Goal: Information Seeking & Learning: Learn about a topic

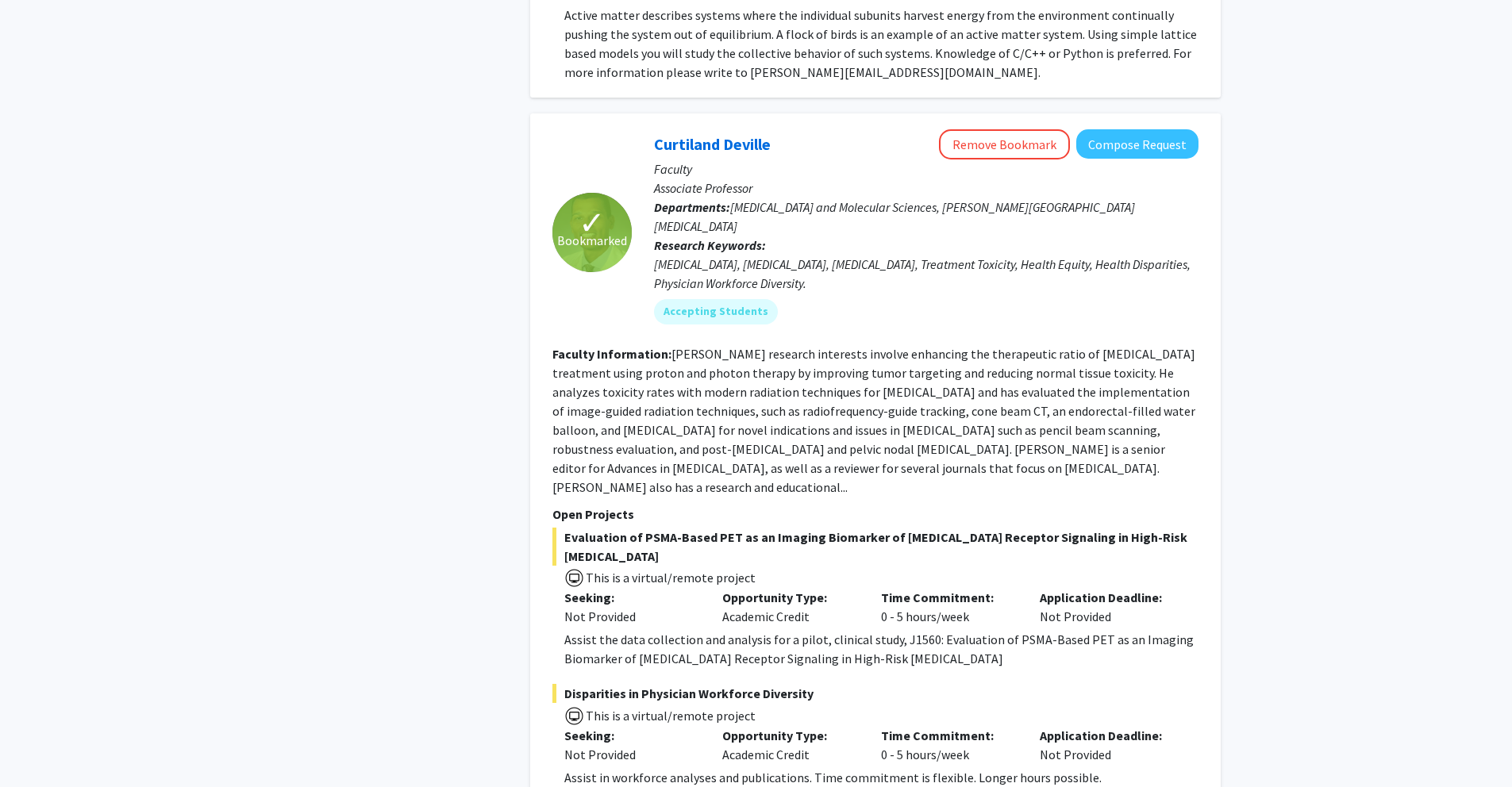
scroll to position [7449, 0]
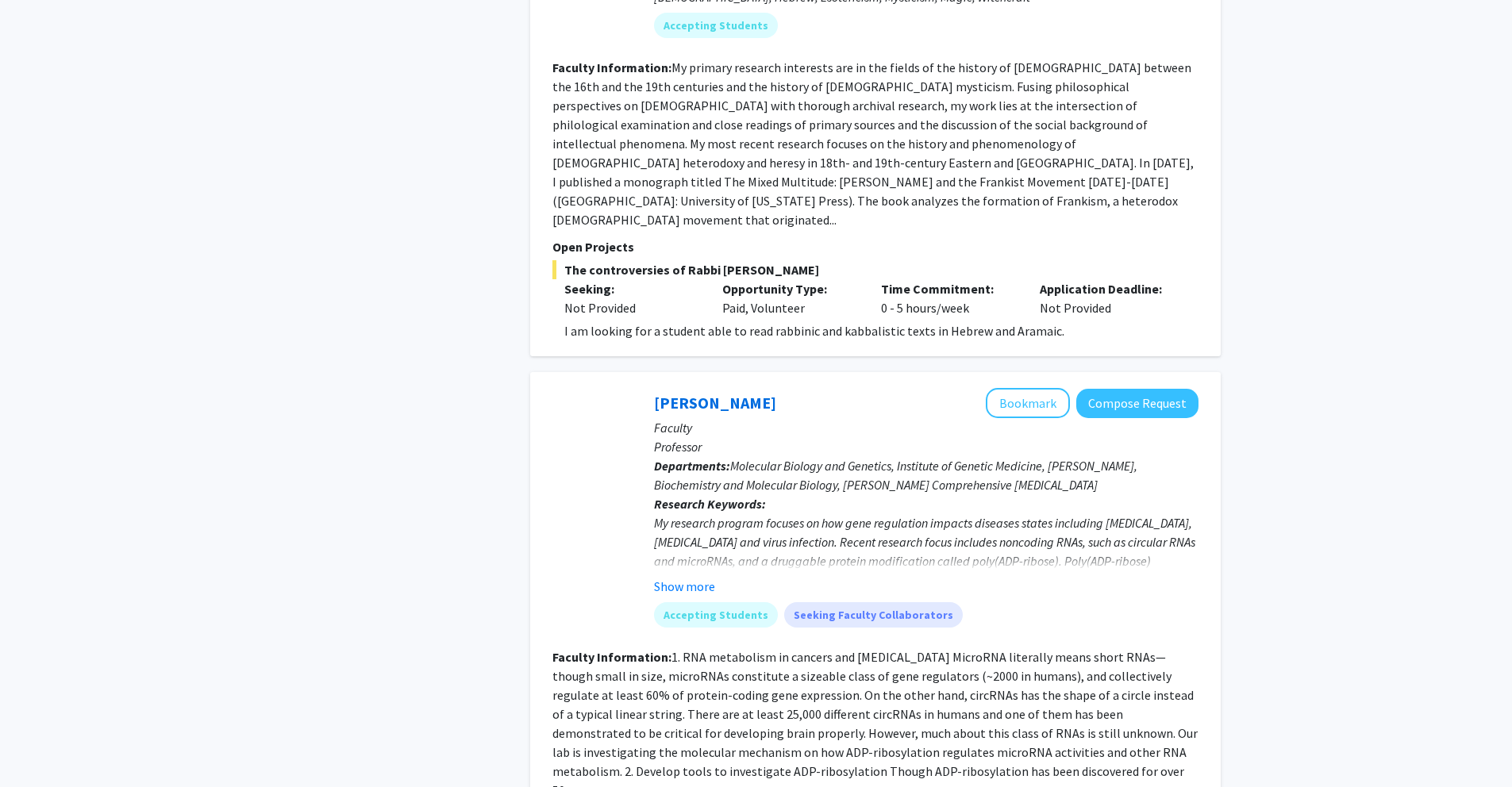
scroll to position [4173, 0]
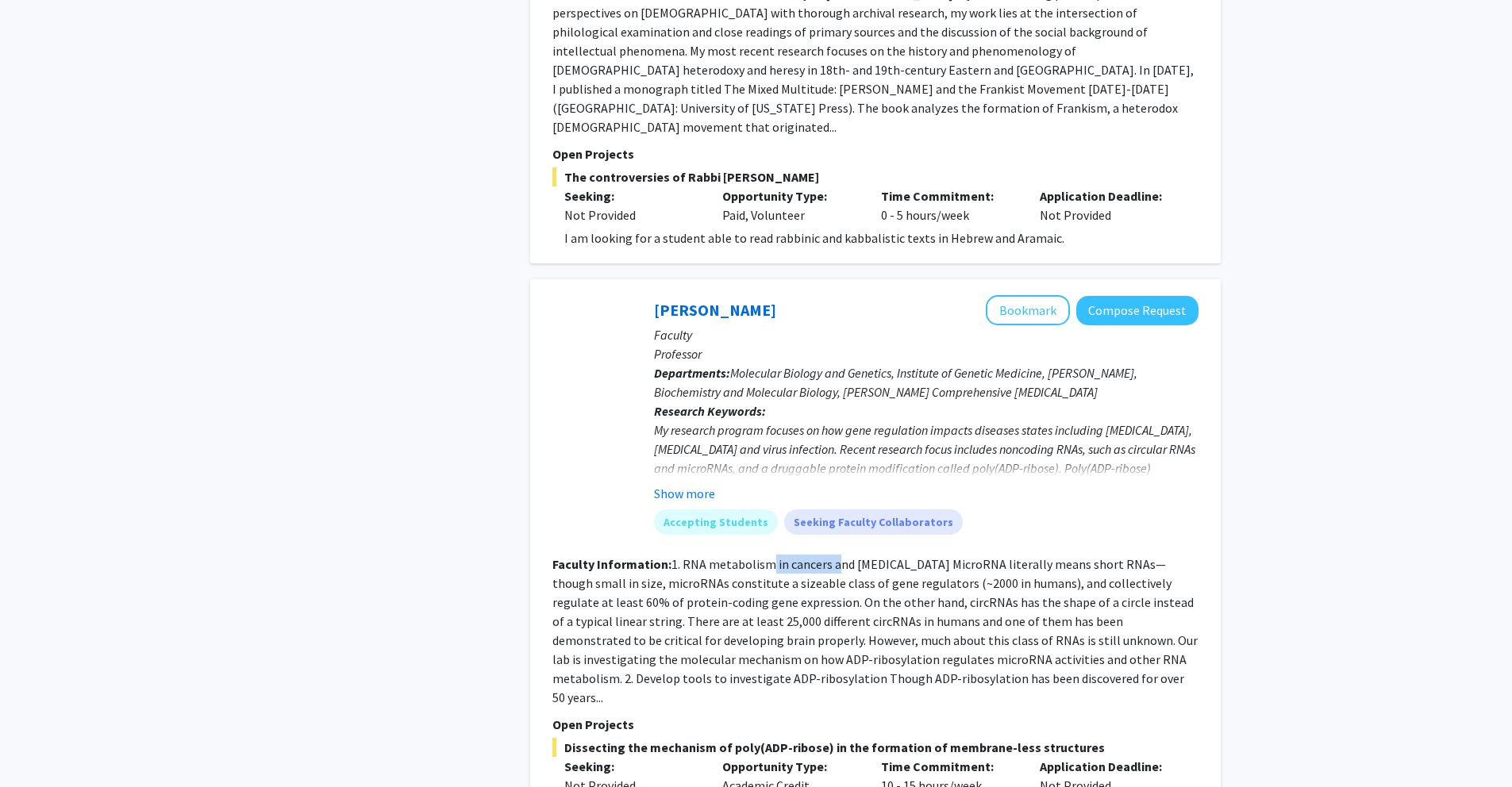
click at [835, 556] on fg-read-more "1. RNA metabolism in cancers and [MEDICAL_DATA] MicroRNA literally means short …" at bounding box center [875, 631] width 645 height 150
drag, startPoint x: 624, startPoint y: 512, endPoint x: 655, endPoint y: 513, distance: 31.0
click at [655, 556] on fg-read-more "1. RNA metabolism in cancers and [MEDICAL_DATA] MicroRNA literally means short …" at bounding box center [875, 631] width 645 height 150
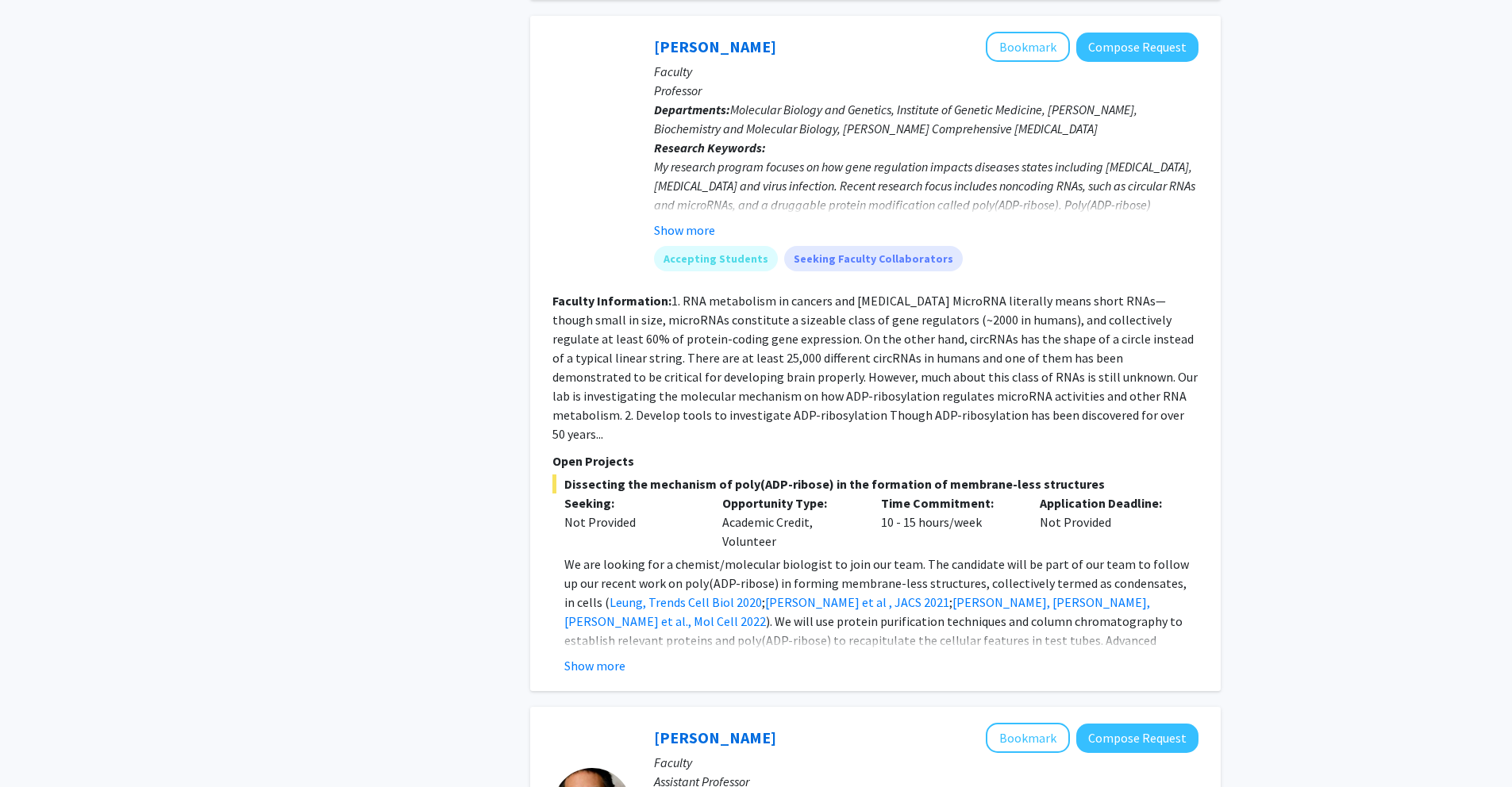
scroll to position [4655, 0]
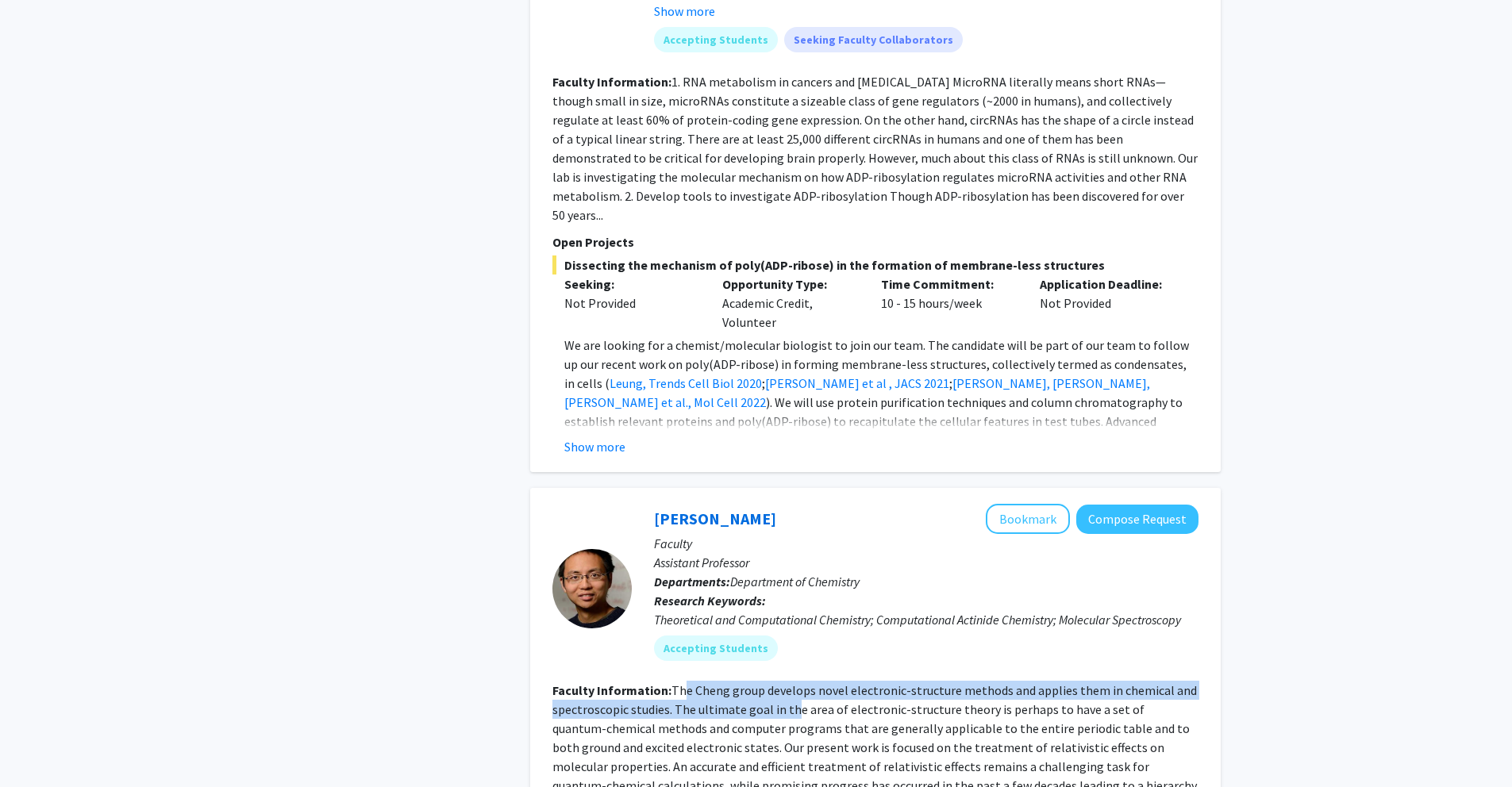
drag, startPoint x: 681, startPoint y: 595, endPoint x: 788, endPoint y: 614, distance: 108.7
click at [788, 682] on fg-read-more "The Cheng group develops novel electronic-structure methods and applies them in…" at bounding box center [875, 757] width 644 height 150
click at [791, 682] on fg-read-more "The Cheng group develops novel electronic-structure methods and applies them in…" at bounding box center [875, 757] width 644 height 150
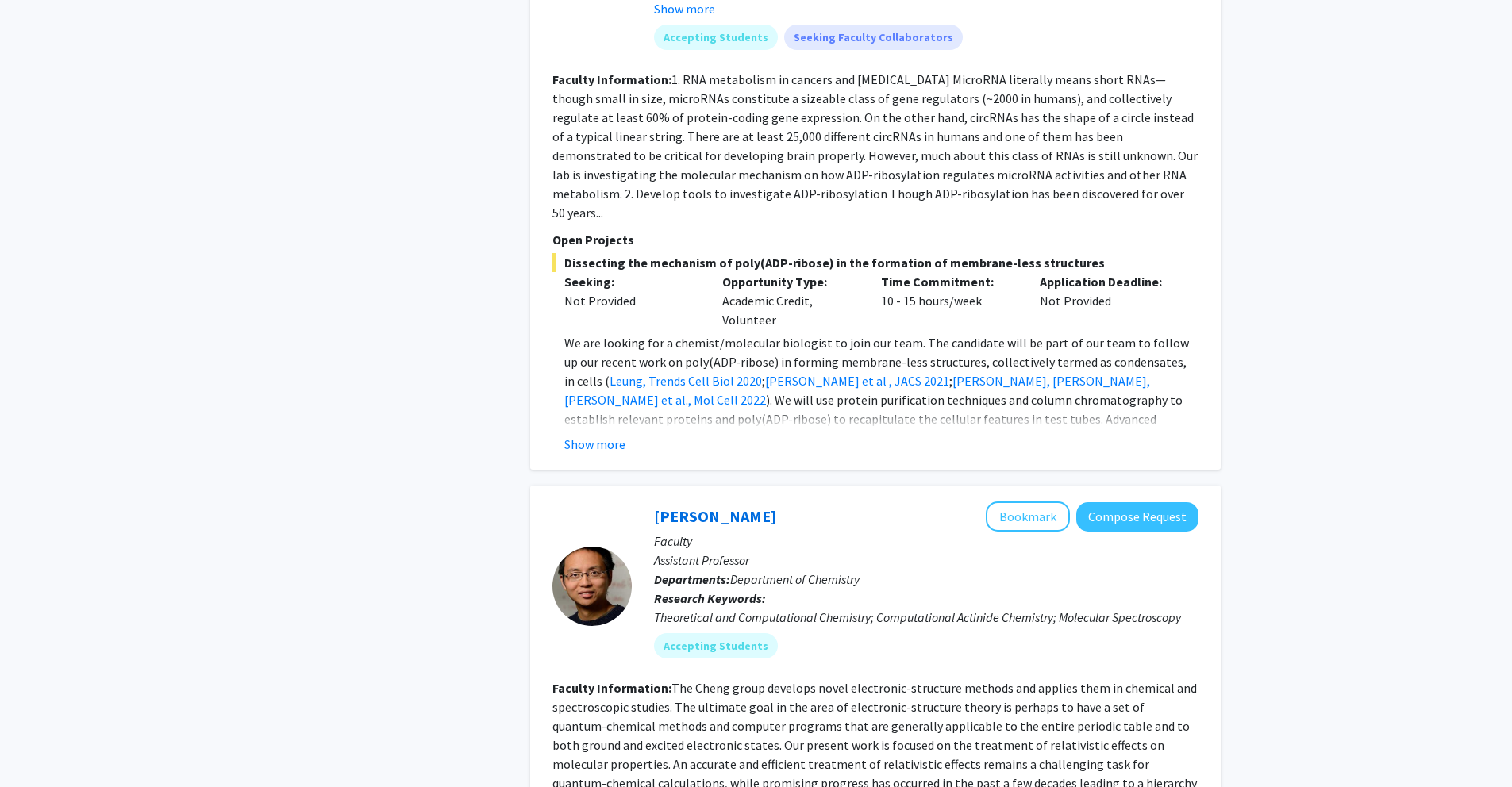
scroll to position [4659, 0]
drag, startPoint x: 729, startPoint y: 612, endPoint x: 805, endPoint y: 613, distance: 76.0
click at [805, 679] on fg-read-more "The Cheng group develops novel electronic-structure methods and applies them in…" at bounding box center [875, 754] width 644 height 150
click at [829, 679] on fg-read-more "The Cheng group develops novel electronic-structure methods and applies them in…" at bounding box center [875, 754] width 644 height 150
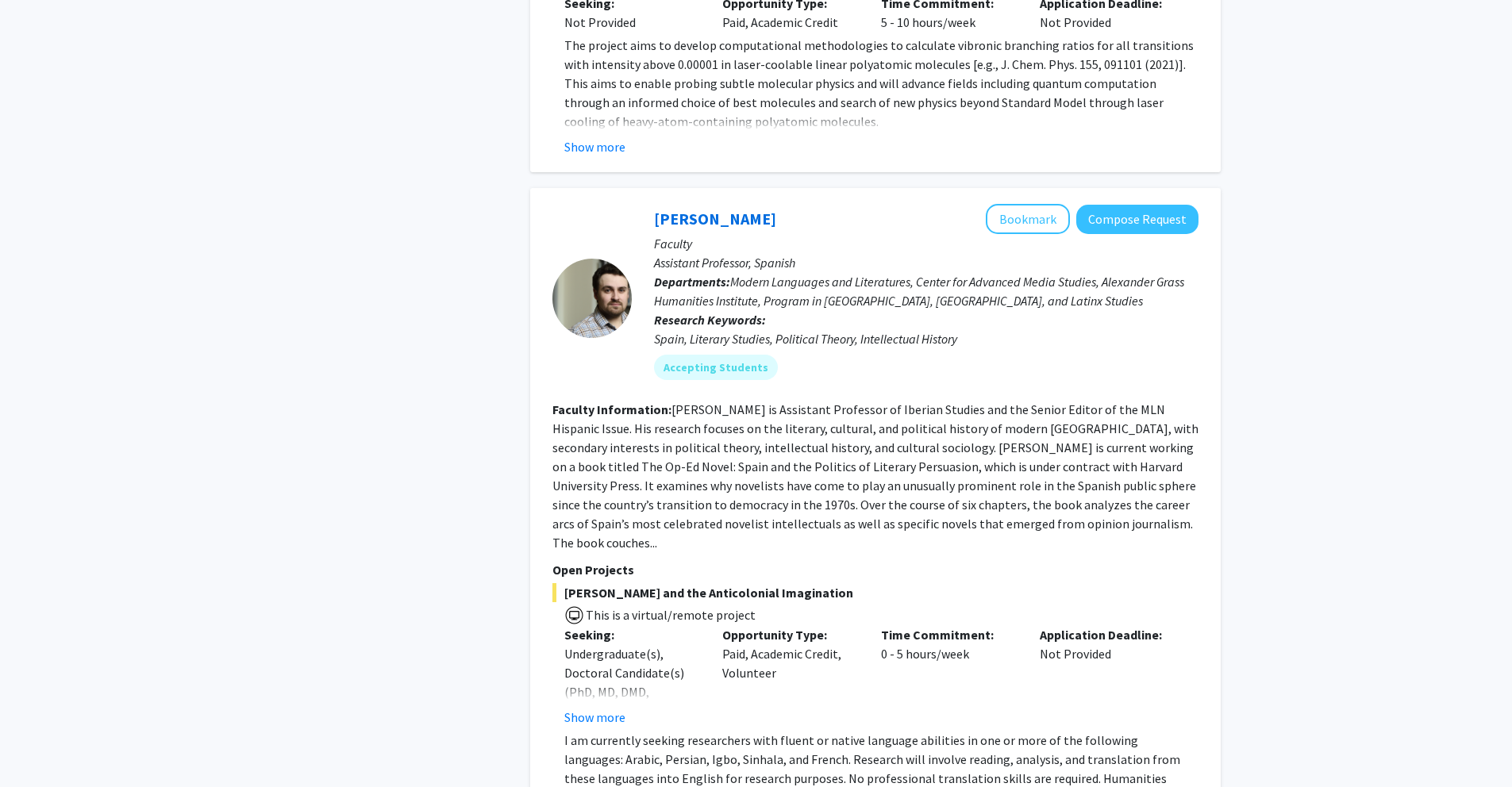
scroll to position [5642, 0]
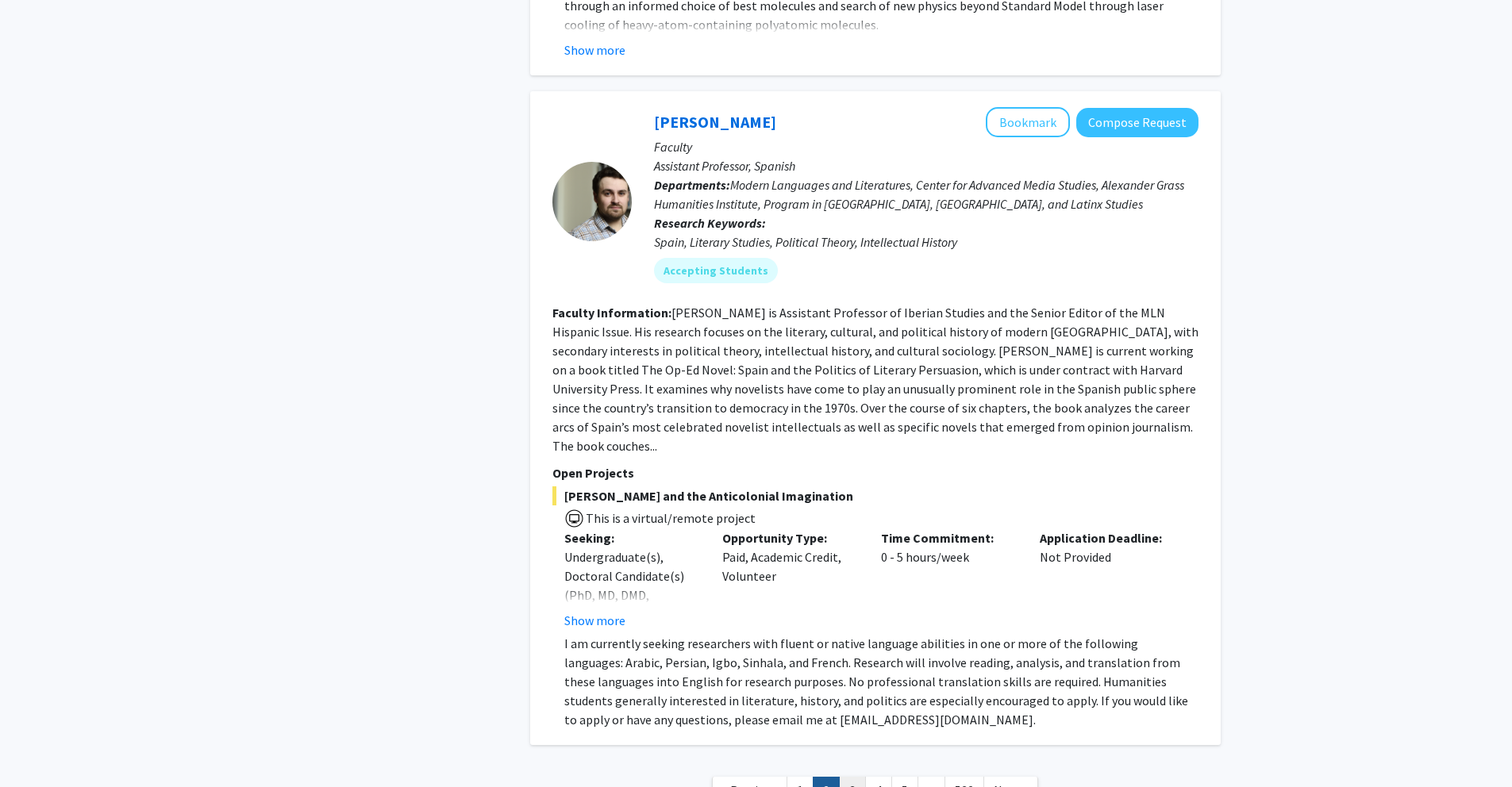
click at [846, 777] on link "3" at bounding box center [853, 791] width 27 height 27
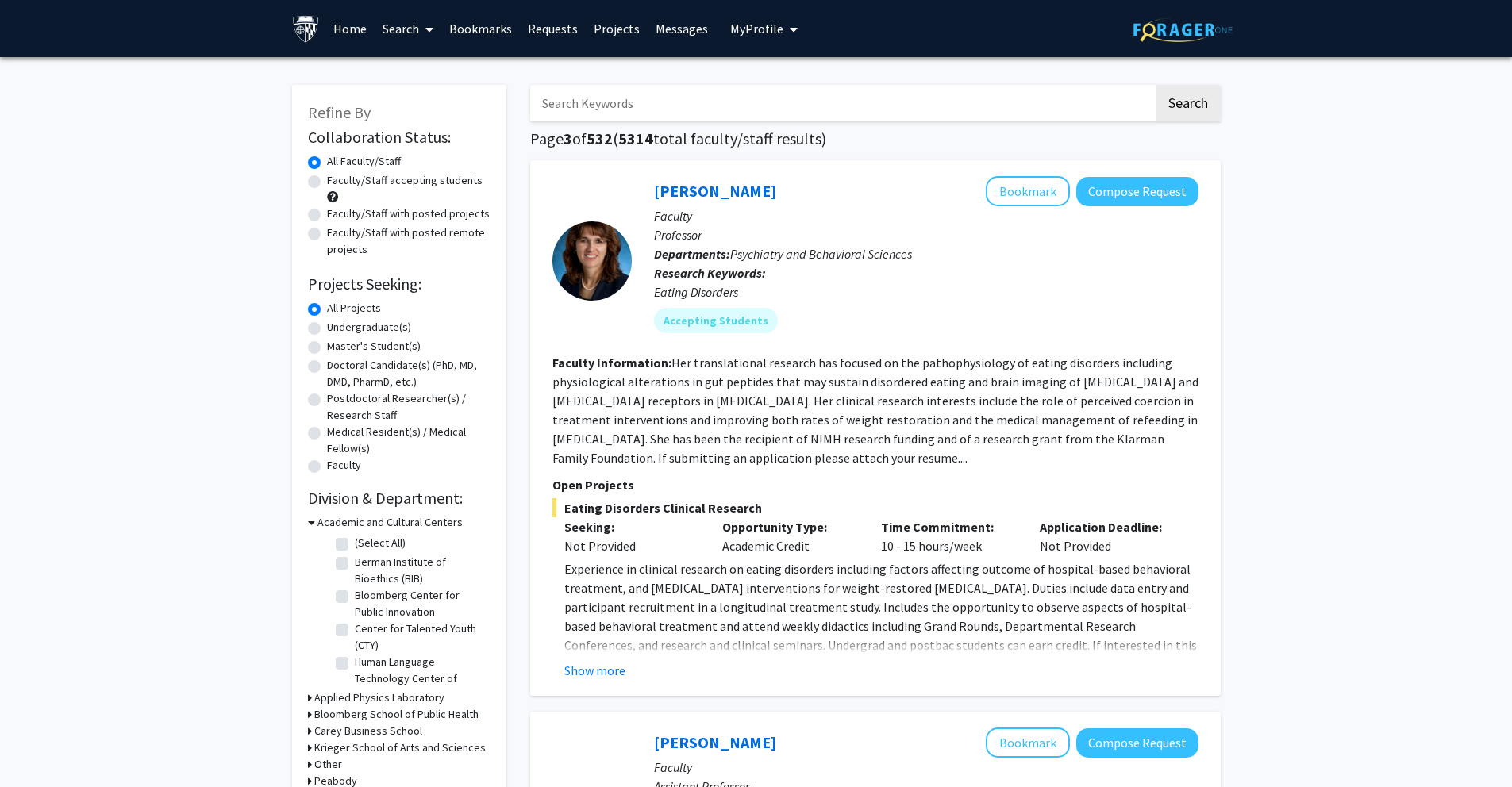
click at [691, 109] on input "Search Keywords" at bounding box center [841, 103] width 623 height 36
type input "n"
type input "pediatrics"
click at [1156, 85] on button "Search" at bounding box center [1188, 103] width 65 height 36
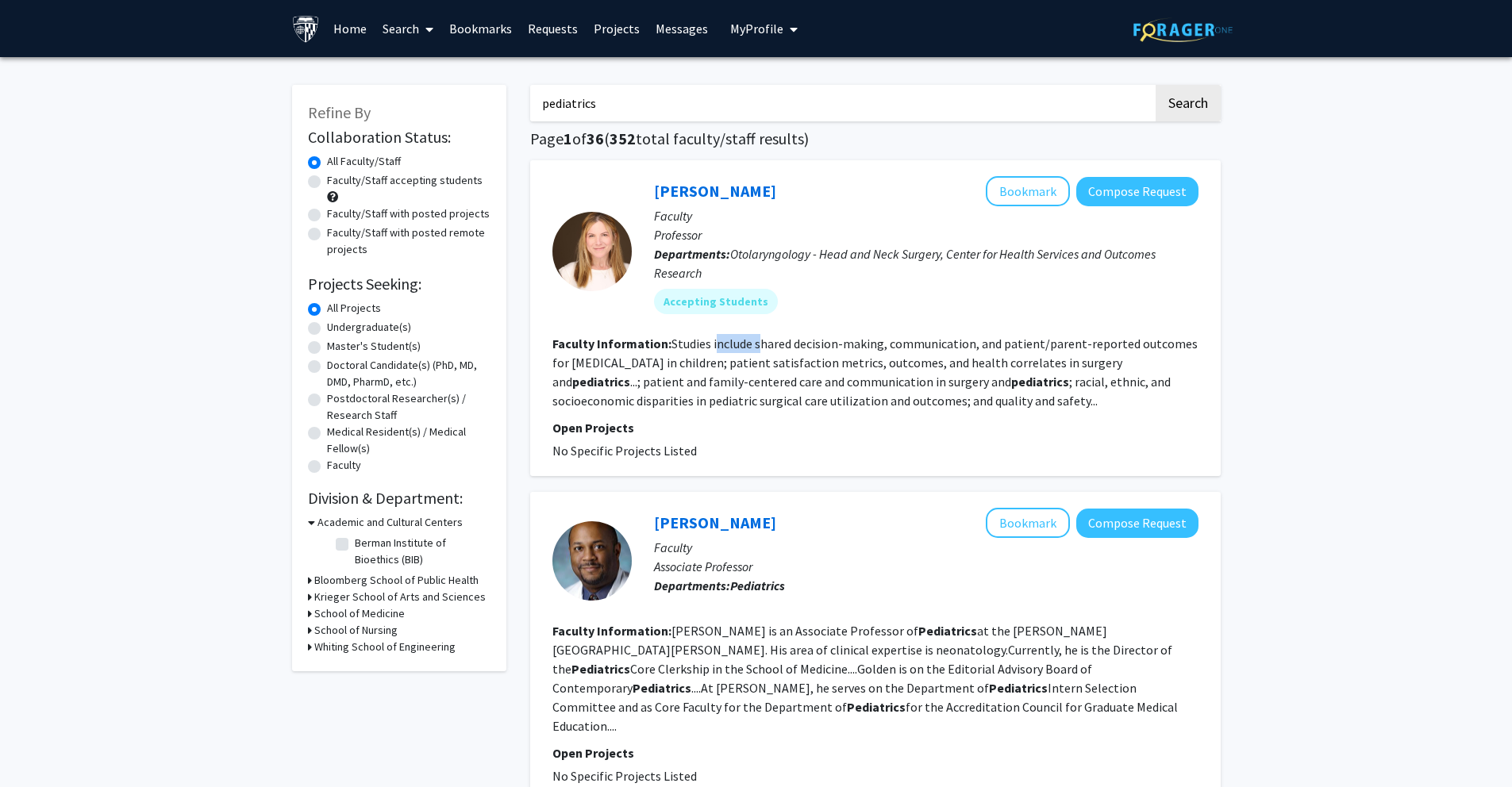
drag, startPoint x: 715, startPoint y: 347, endPoint x: 759, endPoint y: 349, distance: 44.0
click at [759, 349] on fg-read-more "Studies include shared decision-making, communication, and patient/parent-repor…" at bounding box center [875, 372] width 645 height 73
click at [764, 368] on fg-read-more "Studies include shared decision-making, communication, and patient/parent-repor…" at bounding box center [875, 372] width 645 height 73
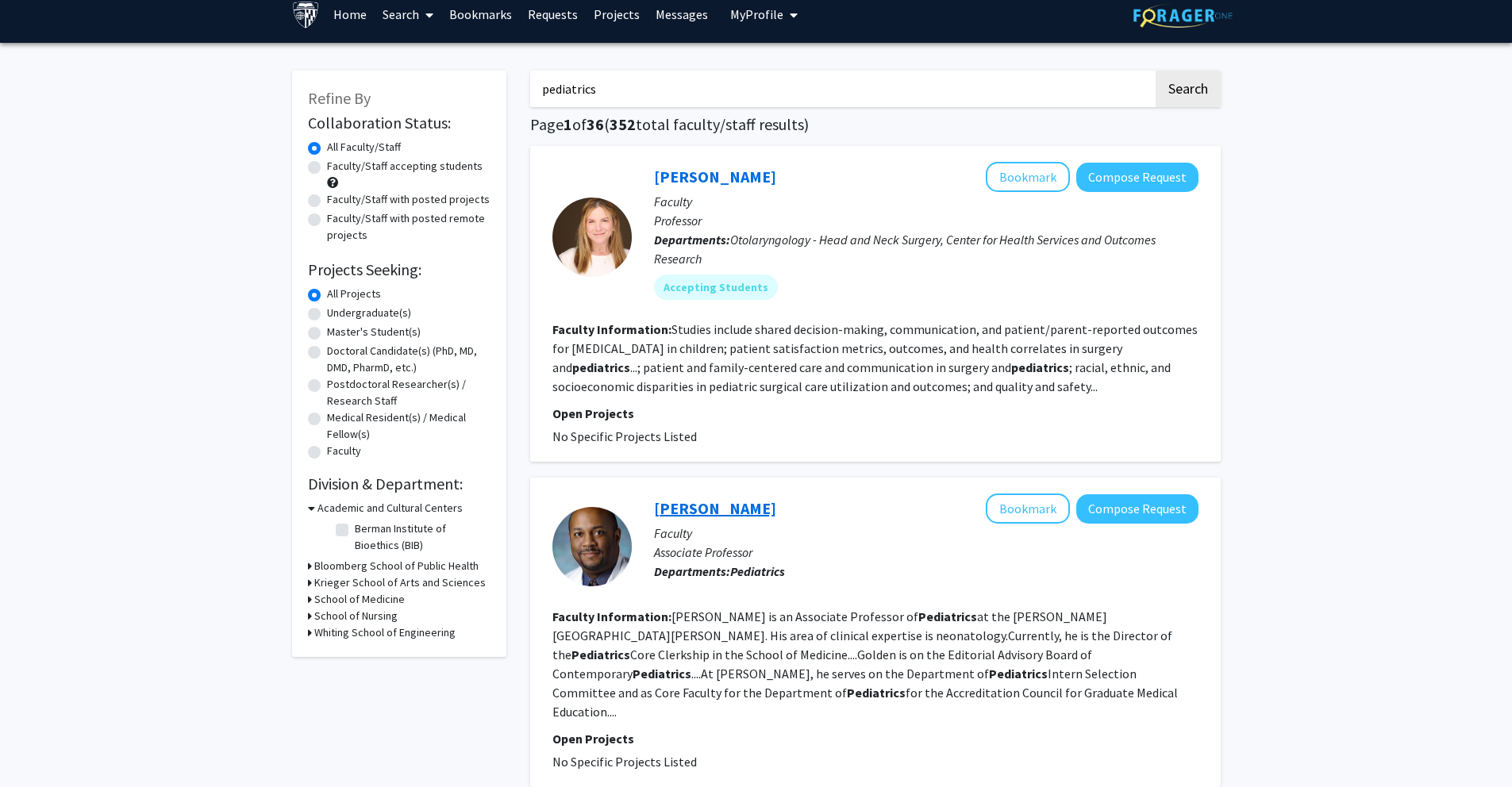
scroll to position [39, 0]
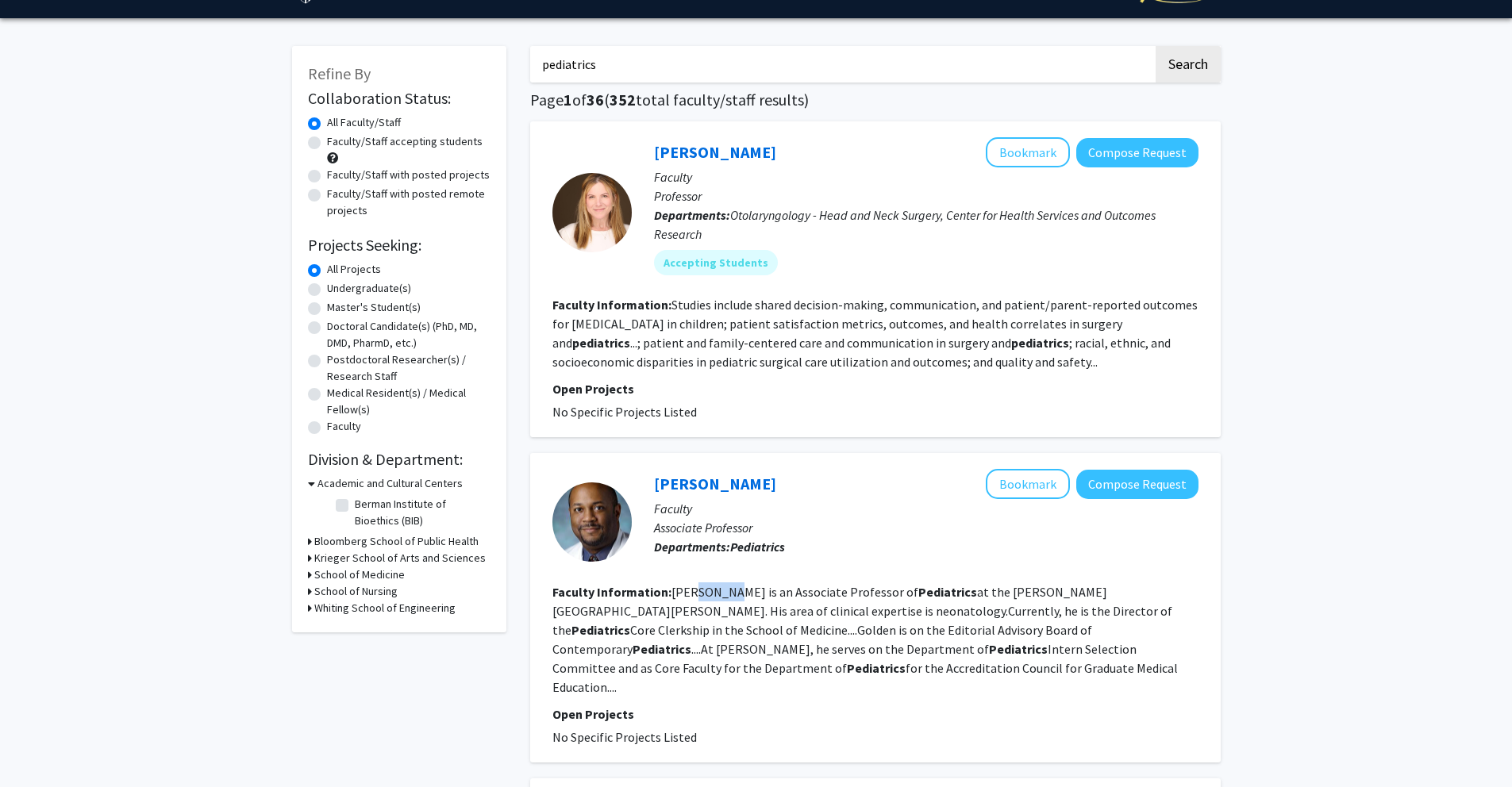
drag, startPoint x: 690, startPoint y: 595, endPoint x: 726, endPoint y: 595, distance: 36.0
click at [726, 595] on fg-read-more "[PERSON_NAME] is an Associate Professor of Pediatrics at the [PERSON_NAME][GEOG…" at bounding box center [866, 639] width 626 height 111
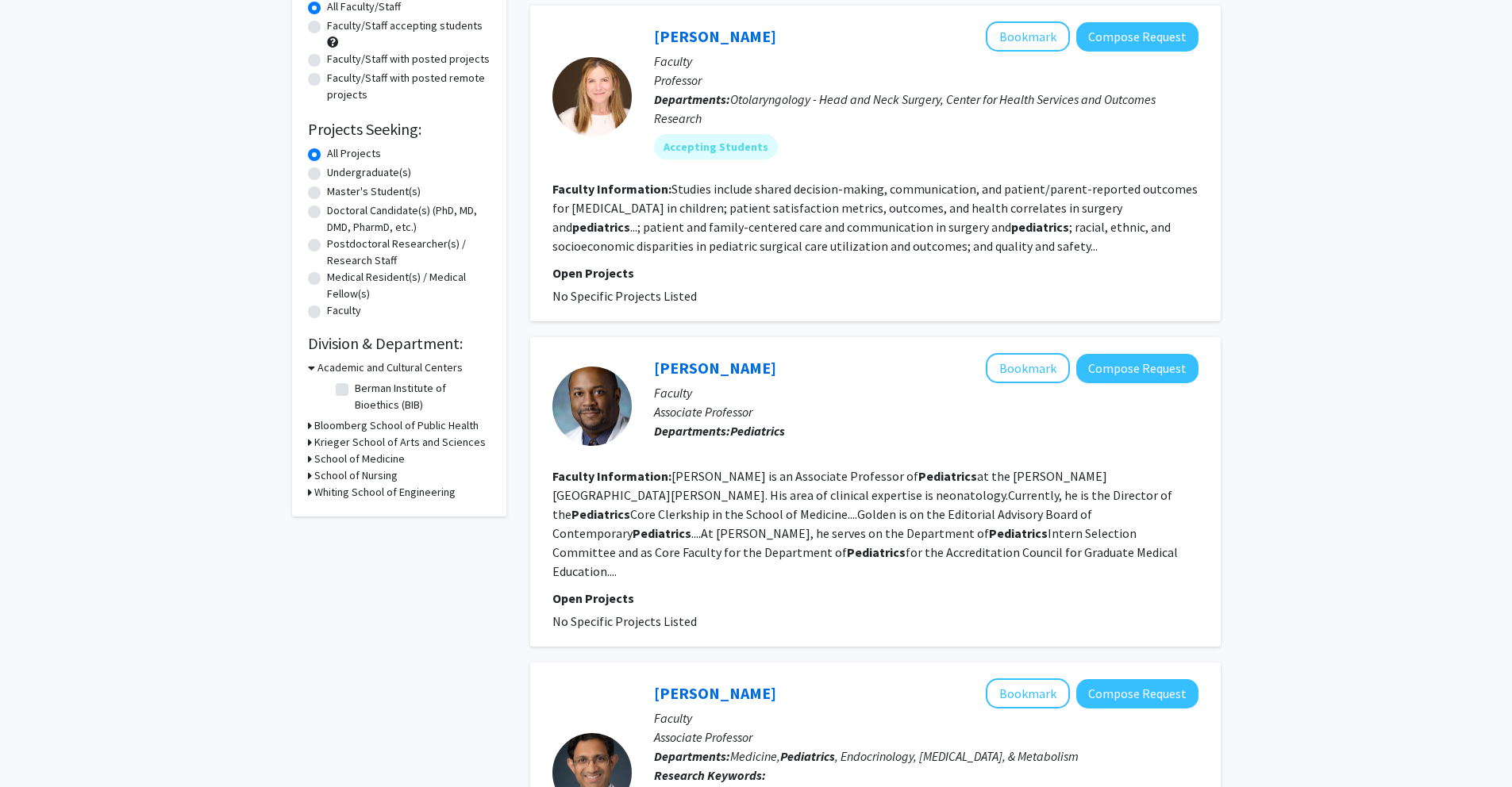
scroll to position [551, 0]
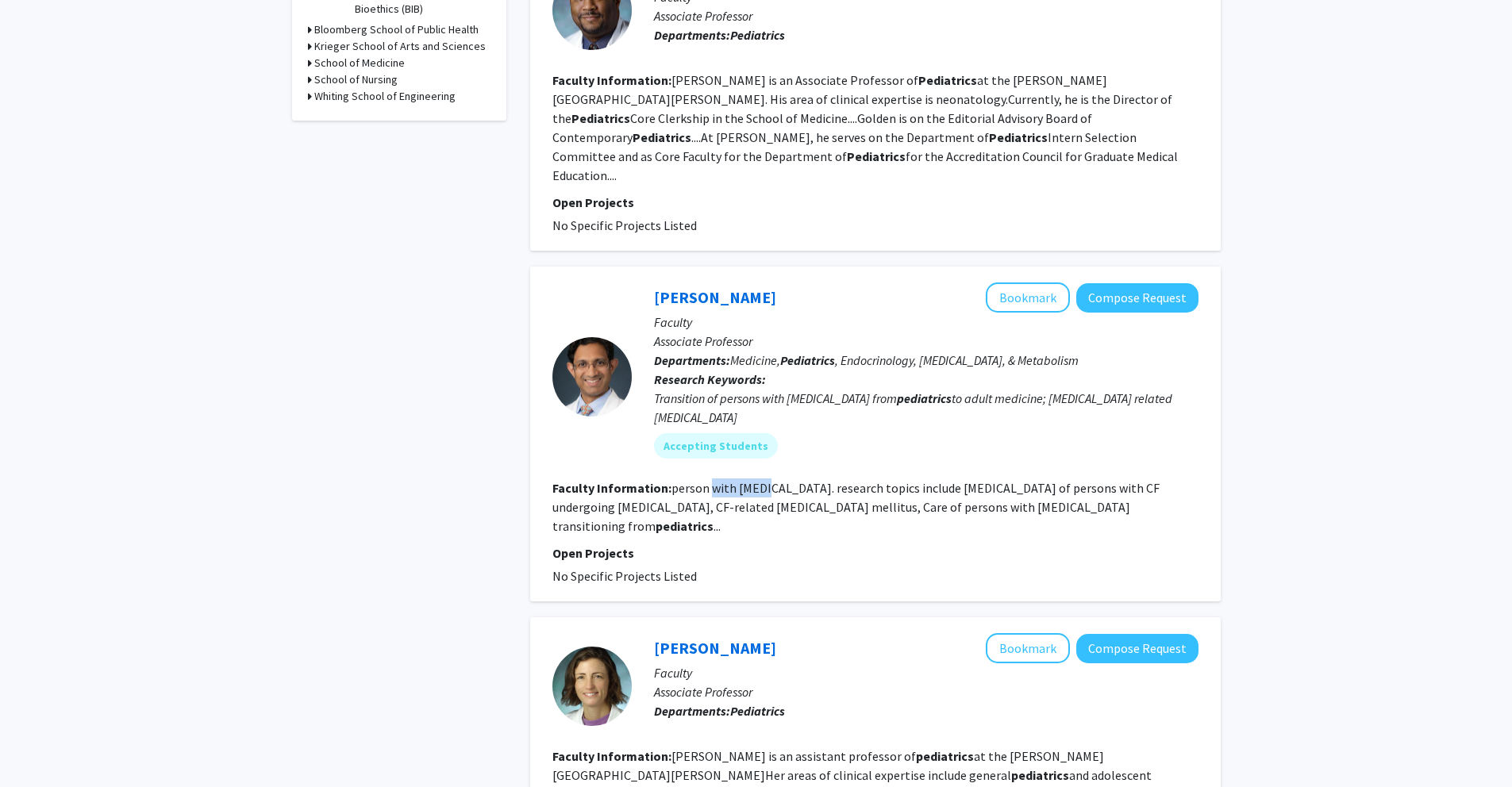
drag, startPoint x: 720, startPoint y: 474, endPoint x: 764, endPoint y: 475, distance: 44.0
click at [764, 480] on fg-read-more "person with [MEDICAL_DATA]. research topics include [MEDICAL_DATA] of persons w…" at bounding box center [857, 506] width 608 height 54
click at [779, 480] on fg-read-more "person with [MEDICAL_DATA]. research topics include [MEDICAL_DATA] of persons w…" at bounding box center [857, 506] width 608 height 54
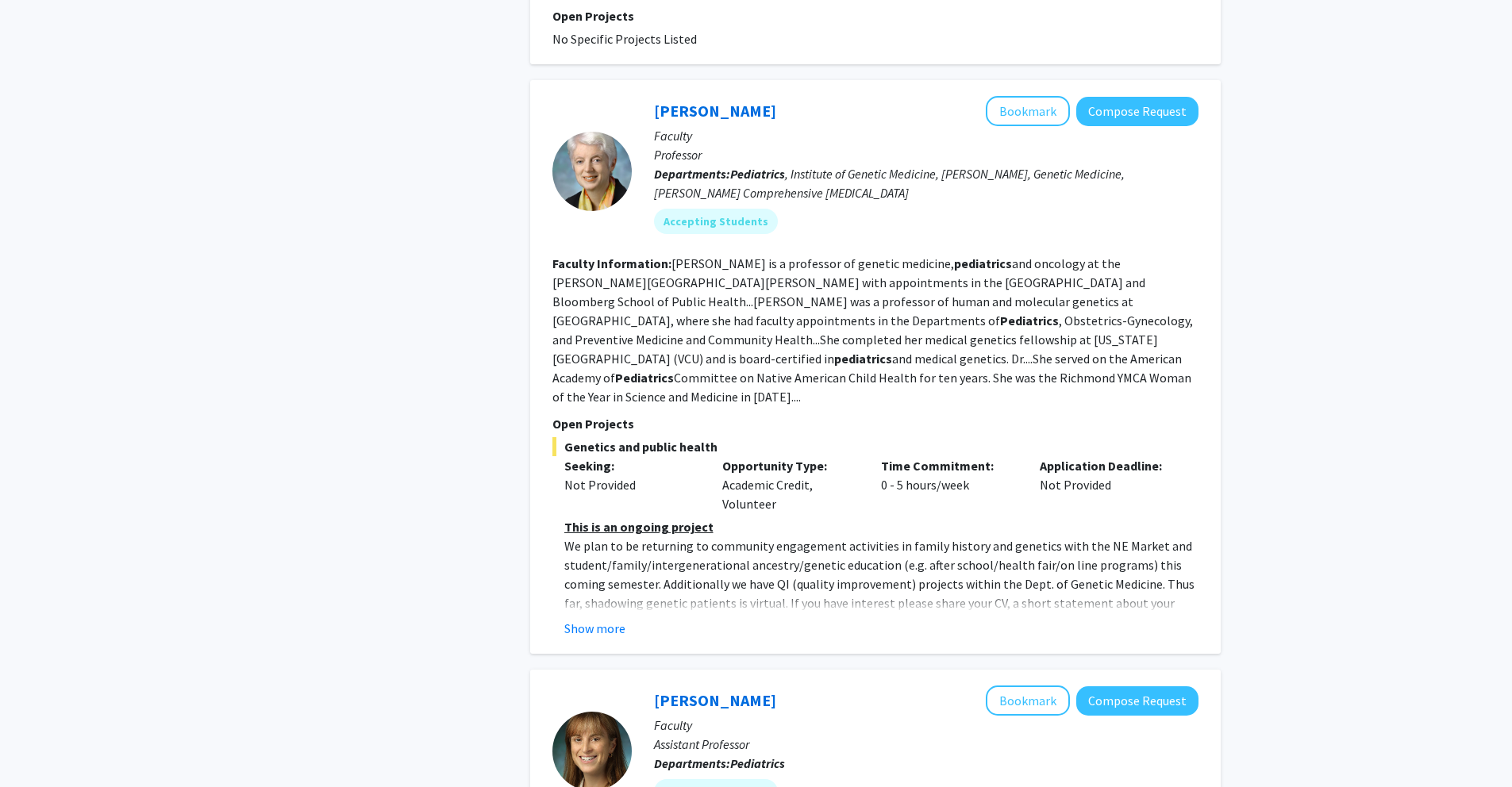
scroll to position [2453, 0]
click at [608, 618] on button "Show more" at bounding box center [595, 627] width 61 height 19
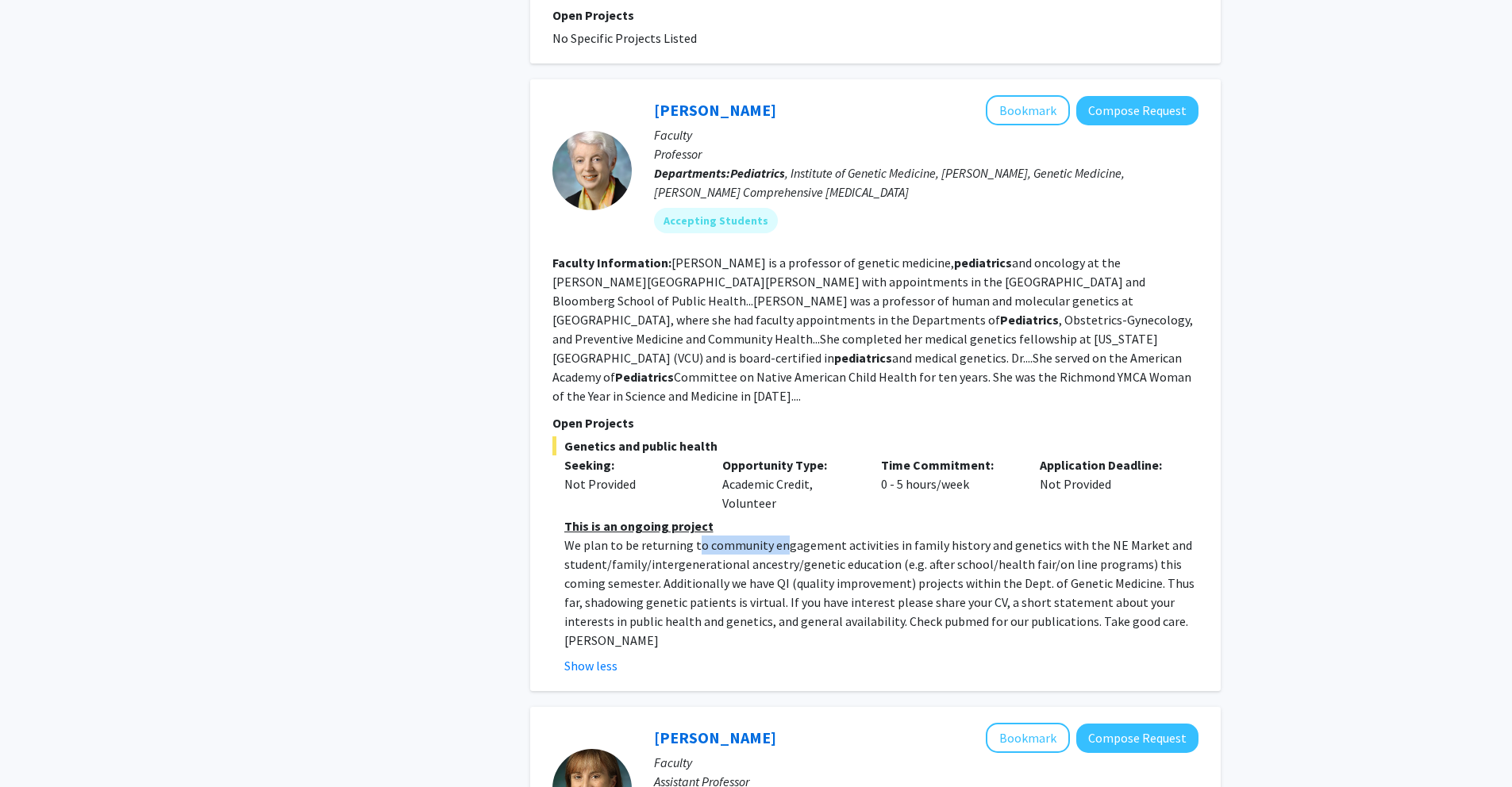
drag, startPoint x: 696, startPoint y: 430, endPoint x: 781, endPoint y: 431, distance: 85.0
click at [781, 535] on p "We plan to be returning to community engagement activities in family history an…" at bounding box center [881, 592] width 634 height 114
click at [773, 535] on p "We plan to be returning to community engagement activities in family history an…" at bounding box center [881, 592] width 634 height 114
drag, startPoint x: 720, startPoint y: 449, endPoint x: 770, endPoint y: 449, distance: 50.0
click at [770, 535] on p "We plan to be returning to community engagement activities in family history an…" at bounding box center [881, 592] width 634 height 114
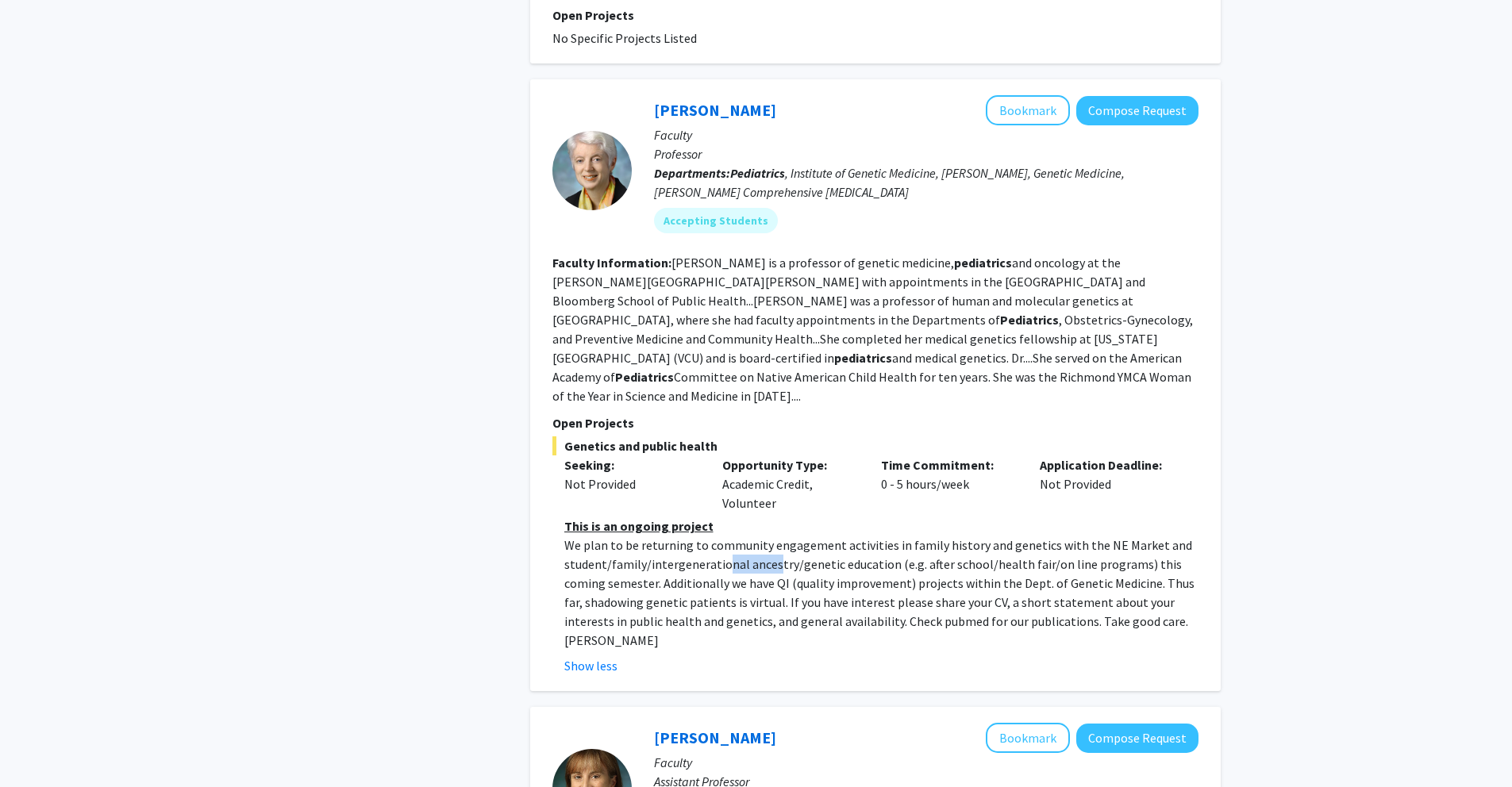
click at [770, 535] on p "We plan to be returning to community engagement activities in family history an…" at bounding box center [881, 592] width 634 height 114
drag, startPoint x: 664, startPoint y: 487, endPoint x: 740, endPoint y: 490, distance: 76.1
click at [740, 535] on p "We plan to be returning to community engagement activities in family history an…" at bounding box center [881, 592] width 634 height 114
drag, startPoint x: 755, startPoint y: 486, endPoint x: 775, endPoint y: 486, distance: 20.0
click at [775, 535] on p "We plan to be returning to community engagement activities in family history an…" at bounding box center [881, 592] width 634 height 114
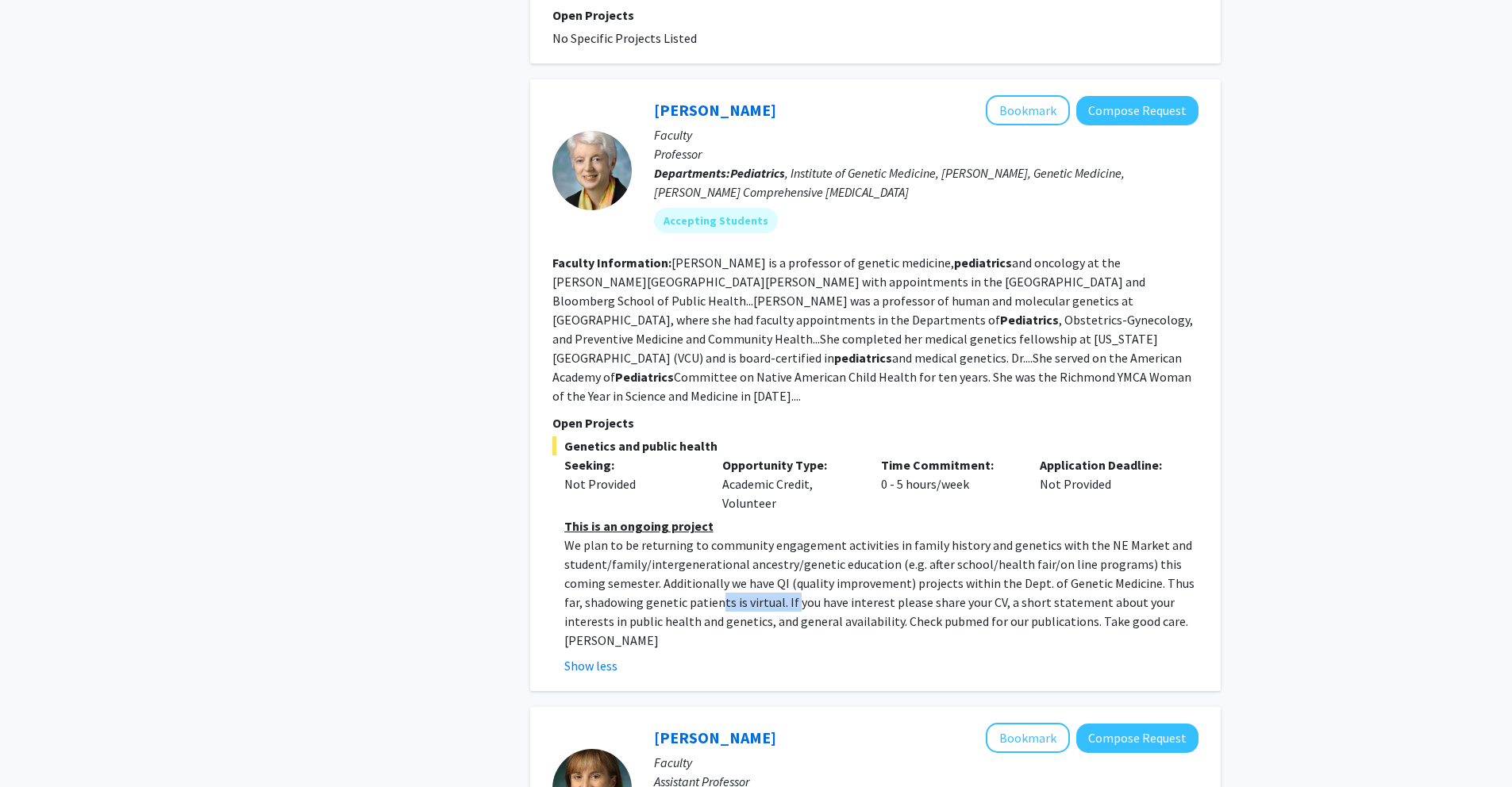
click at [775, 535] on p "We plan to be returning to community engagement activities in family history an…" at bounding box center [881, 592] width 634 height 114
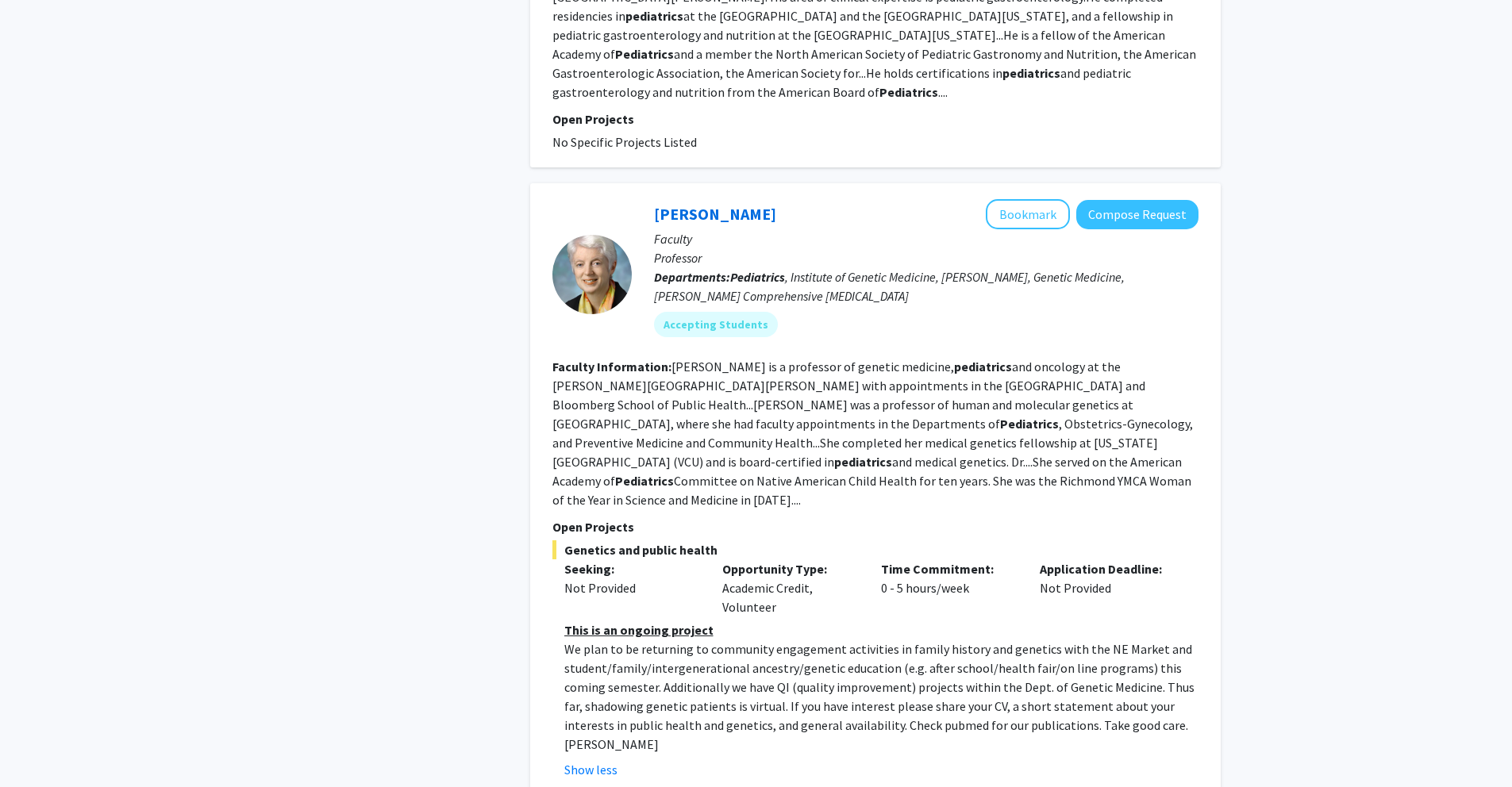
scroll to position [2346, 0]
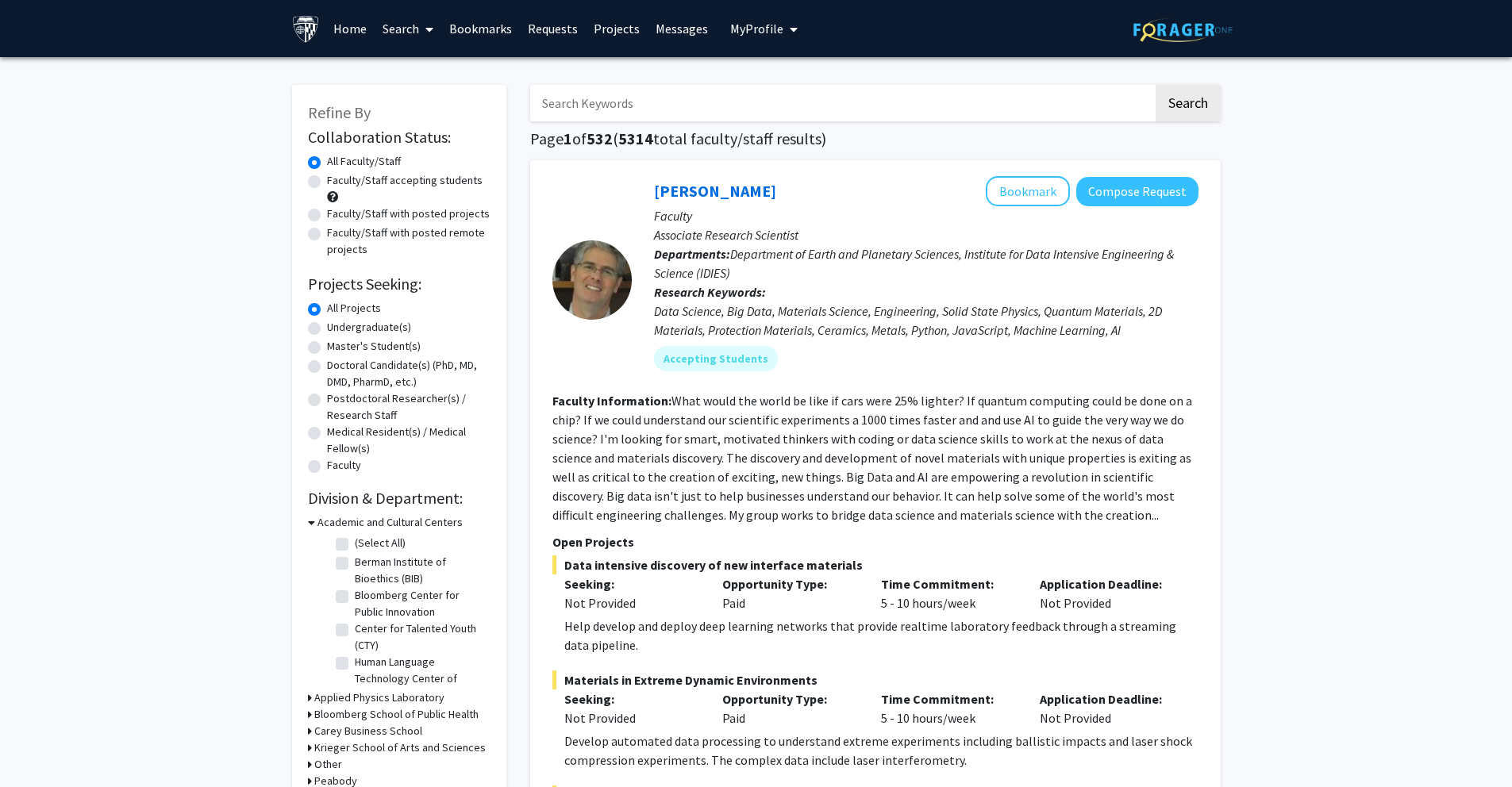
click at [365, 180] on label "Faculty/Staff accepting students" at bounding box center [404, 181] width 156 height 16
click at [338, 180] on input "Faculty/Staff accepting students" at bounding box center [331, 177] width 10 height 10
radio input "true"
click at [394, 216] on label "Faculty/Staff with posted projects" at bounding box center [408, 213] width 162 height 16
click at [338, 216] on input "Faculty/Staff with posted projects" at bounding box center [331, 210] width 10 height 10
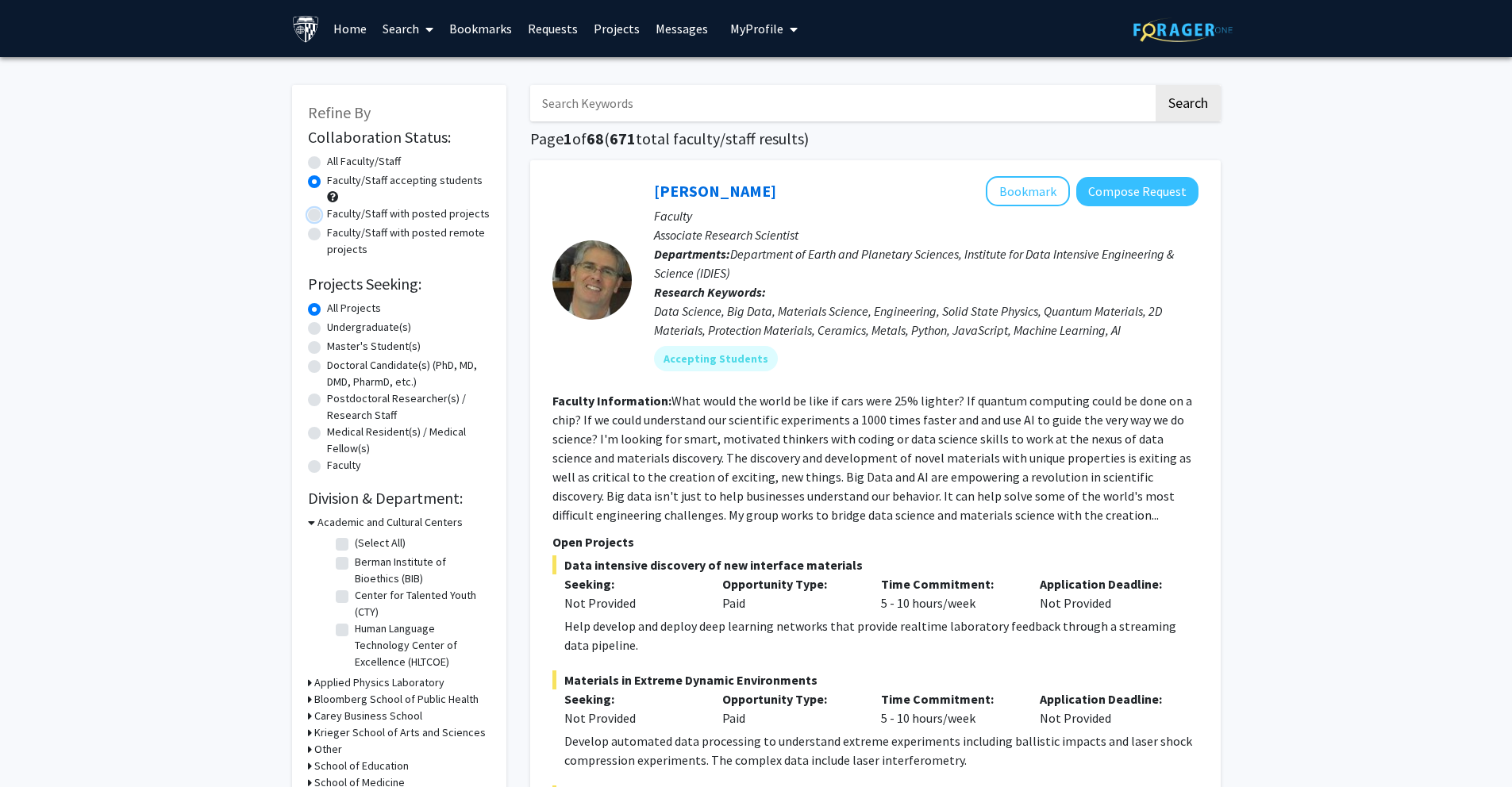
radio input "true"
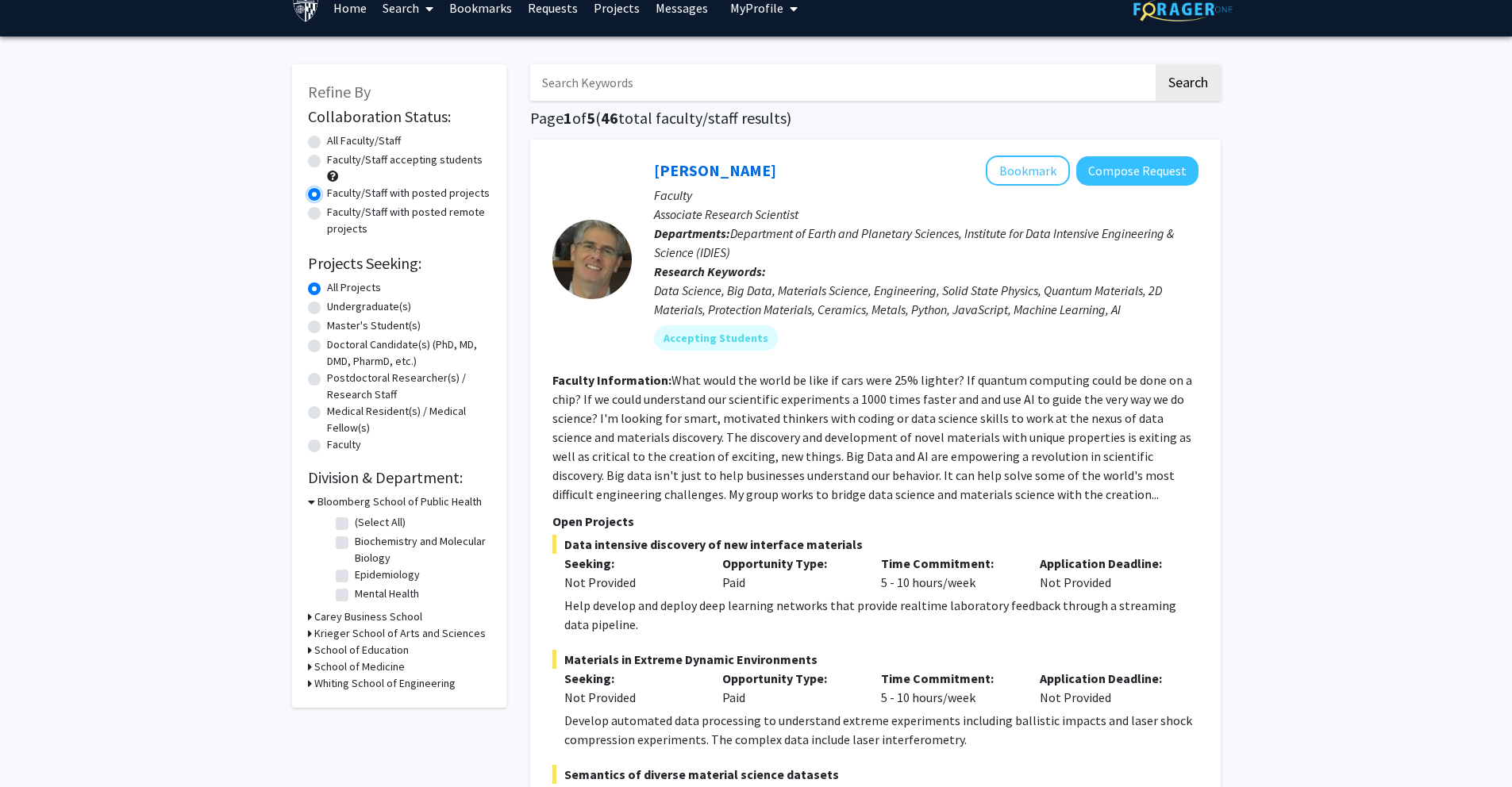
scroll to position [23, 0]
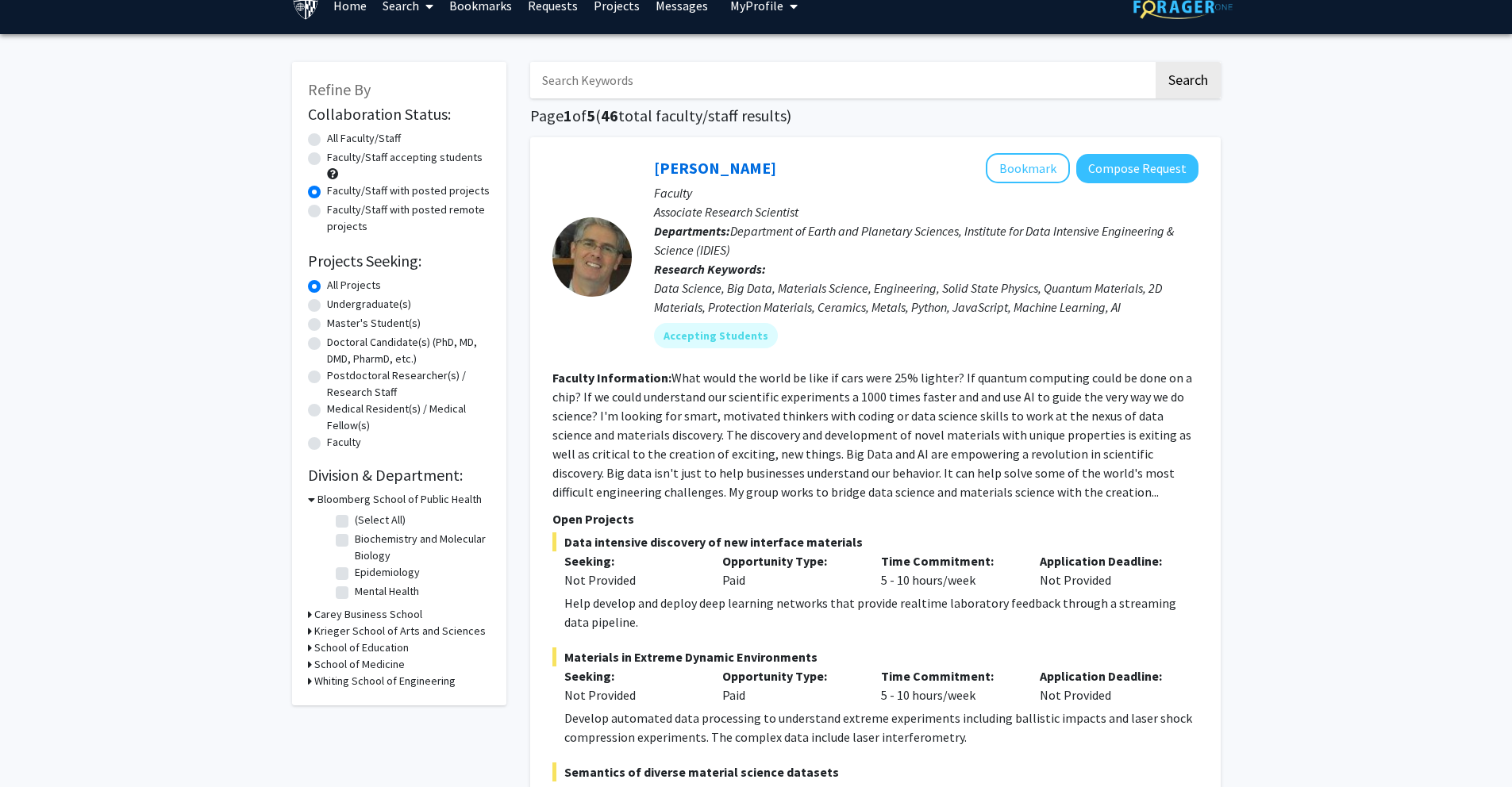
click at [375, 302] on label "Undergraduate(s)" at bounding box center [369, 305] width 84 height 16
click at [338, 302] on input "Undergraduate(s)" at bounding box center [331, 301] width 10 height 10
radio input "true"
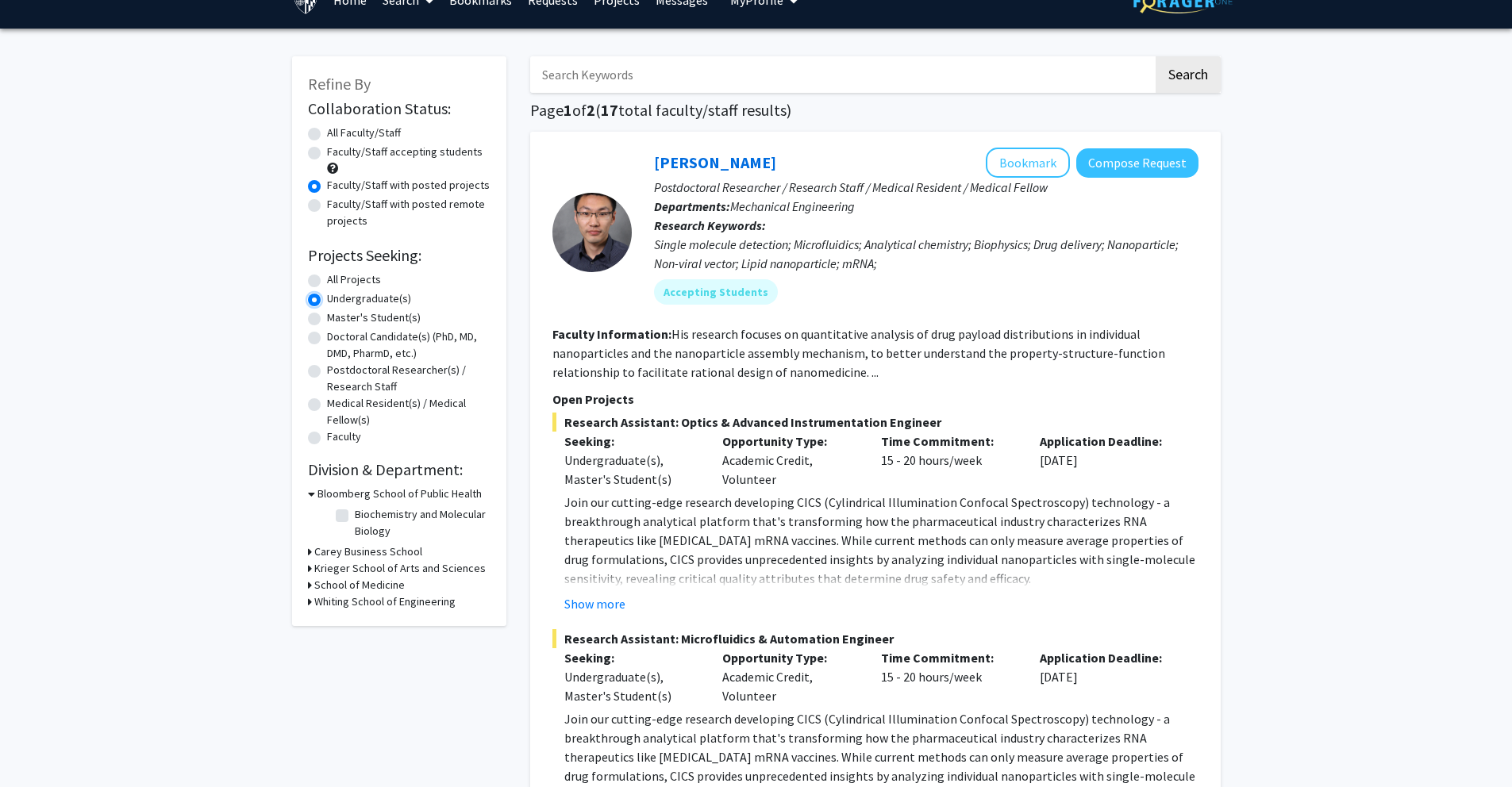
scroll to position [29, 0]
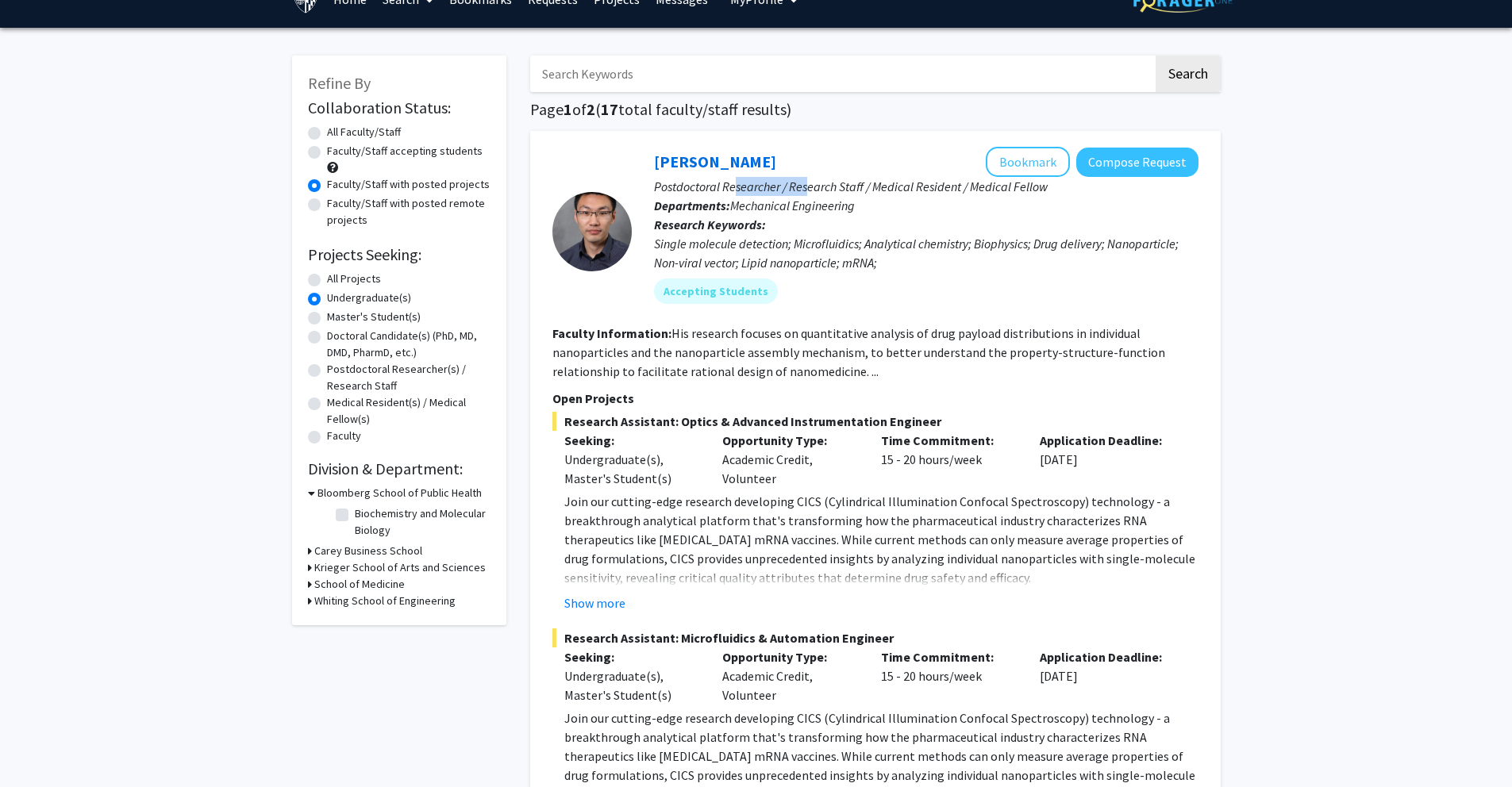
drag, startPoint x: 733, startPoint y: 188, endPoint x: 809, endPoint y: 188, distance: 76.0
click at [809, 188] on p "Postdoctoral Researcher / Research Staff / Medical Resident / Medical Fellow" at bounding box center [926, 186] width 545 height 19
click at [838, 186] on p "Postdoctoral Researcher / Research Staff / Medical Resident / Medical Fellow" at bounding box center [926, 186] width 545 height 19
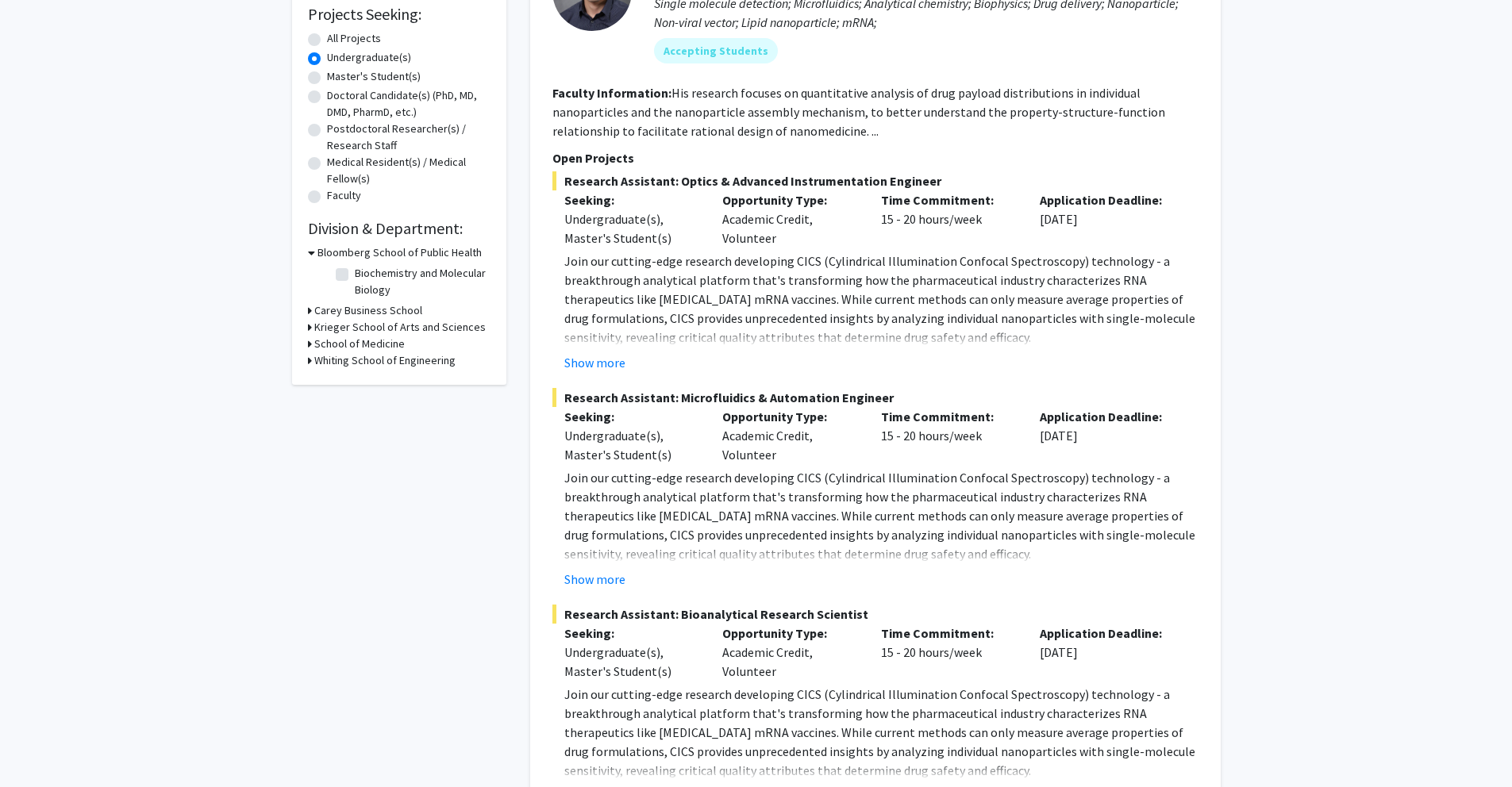
scroll to position [269, 0]
click at [355, 272] on label "Biochemistry and Molecular Biology" at bounding box center [421, 282] width 131 height 34
click at [355, 272] on input "Biochemistry and Molecular Biology" at bounding box center [360, 270] width 10 height 10
checkbox input "true"
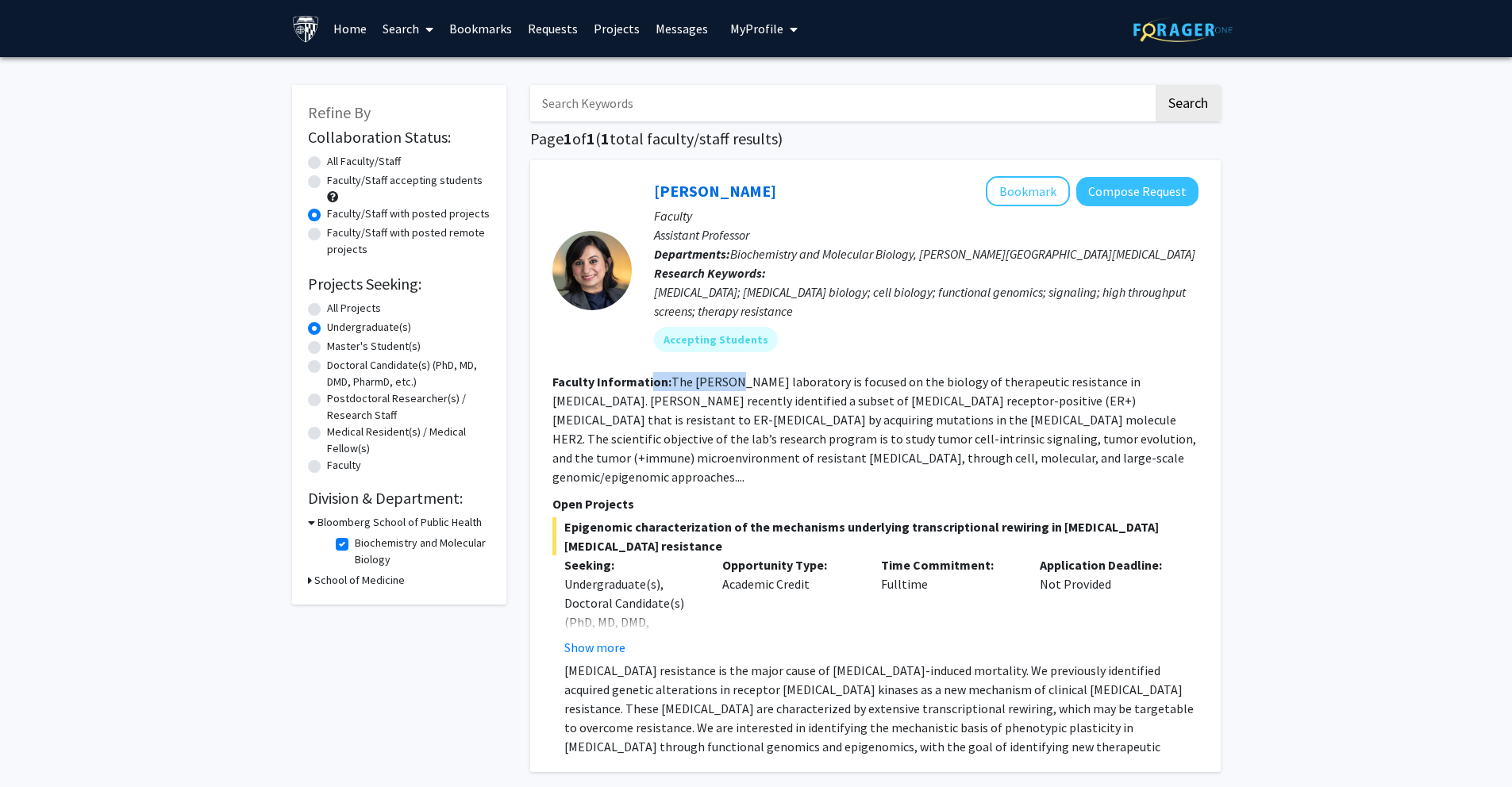
drag, startPoint x: 649, startPoint y: 381, endPoint x: 732, endPoint y: 385, distance: 83.1
click at [732, 385] on section "Faculty Information: The Nayar laboratory is focused on the biology of therapeu…" at bounding box center [876, 429] width 646 height 114
click at [736, 384] on fg-read-more "The [PERSON_NAME] laboratory is focused on the biology of therapeutic resistanc…" at bounding box center [875, 430] width 644 height 111
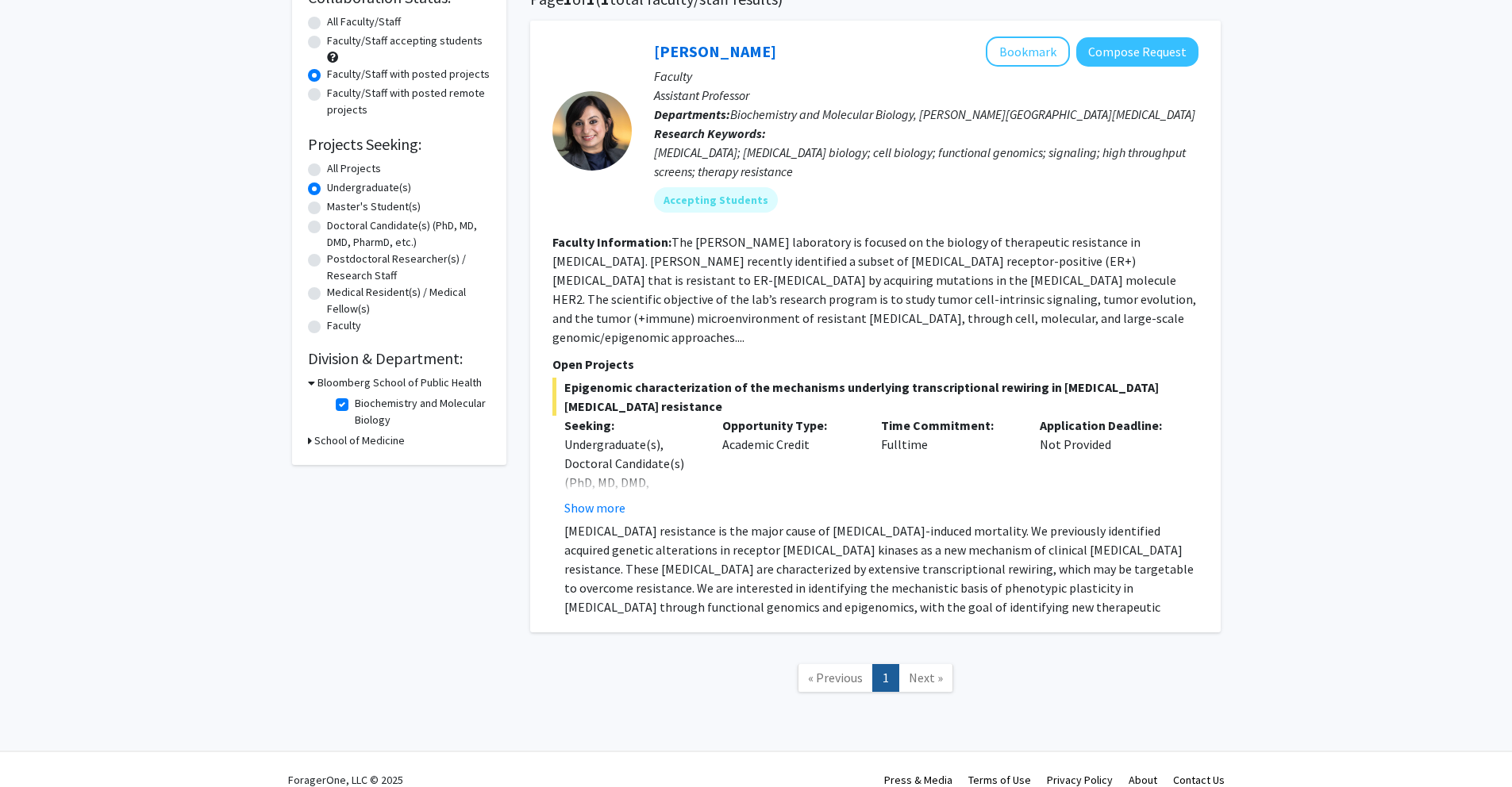
scroll to position [141, 0]
click at [919, 668] on span "Next »" at bounding box center [925, 676] width 34 height 16
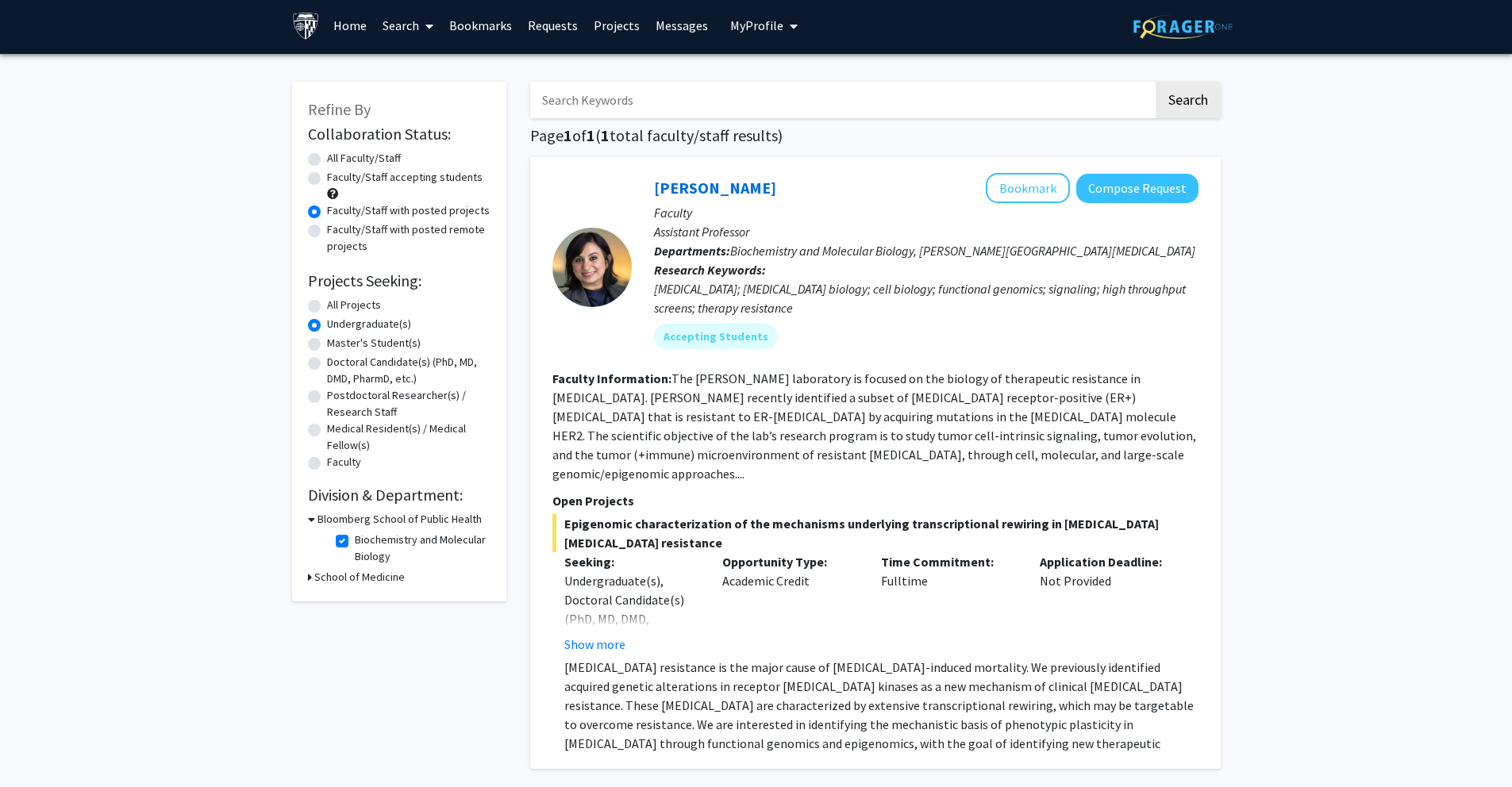
scroll to position [0, 0]
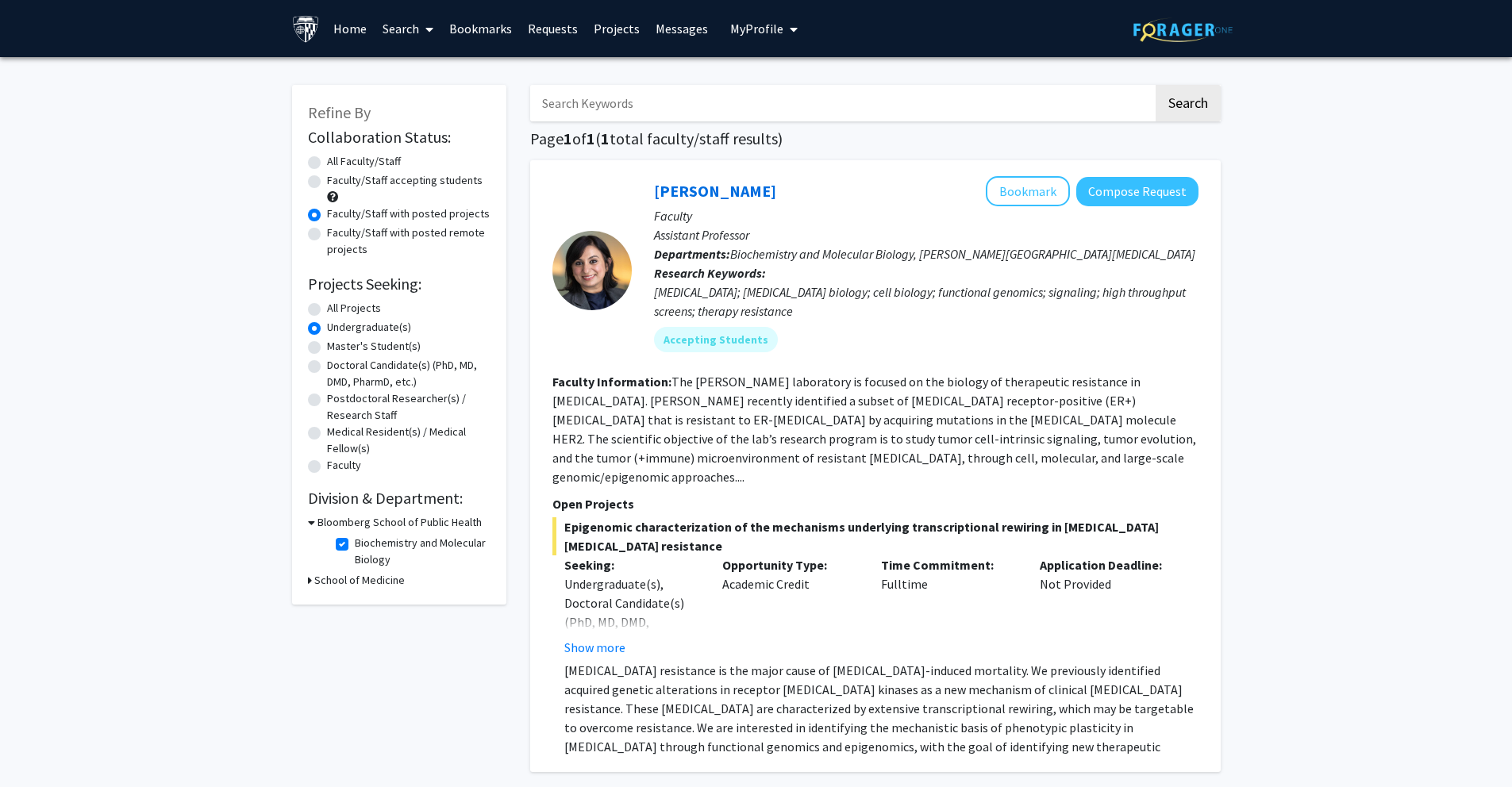
click at [355, 545] on label "Biochemistry and Molecular Biology" at bounding box center [421, 551] width 131 height 34
click at [355, 545] on input "Biochemistry and Molecular Biology" at bounding box center [360, 539] width 10 height 10
checkbox input "false"
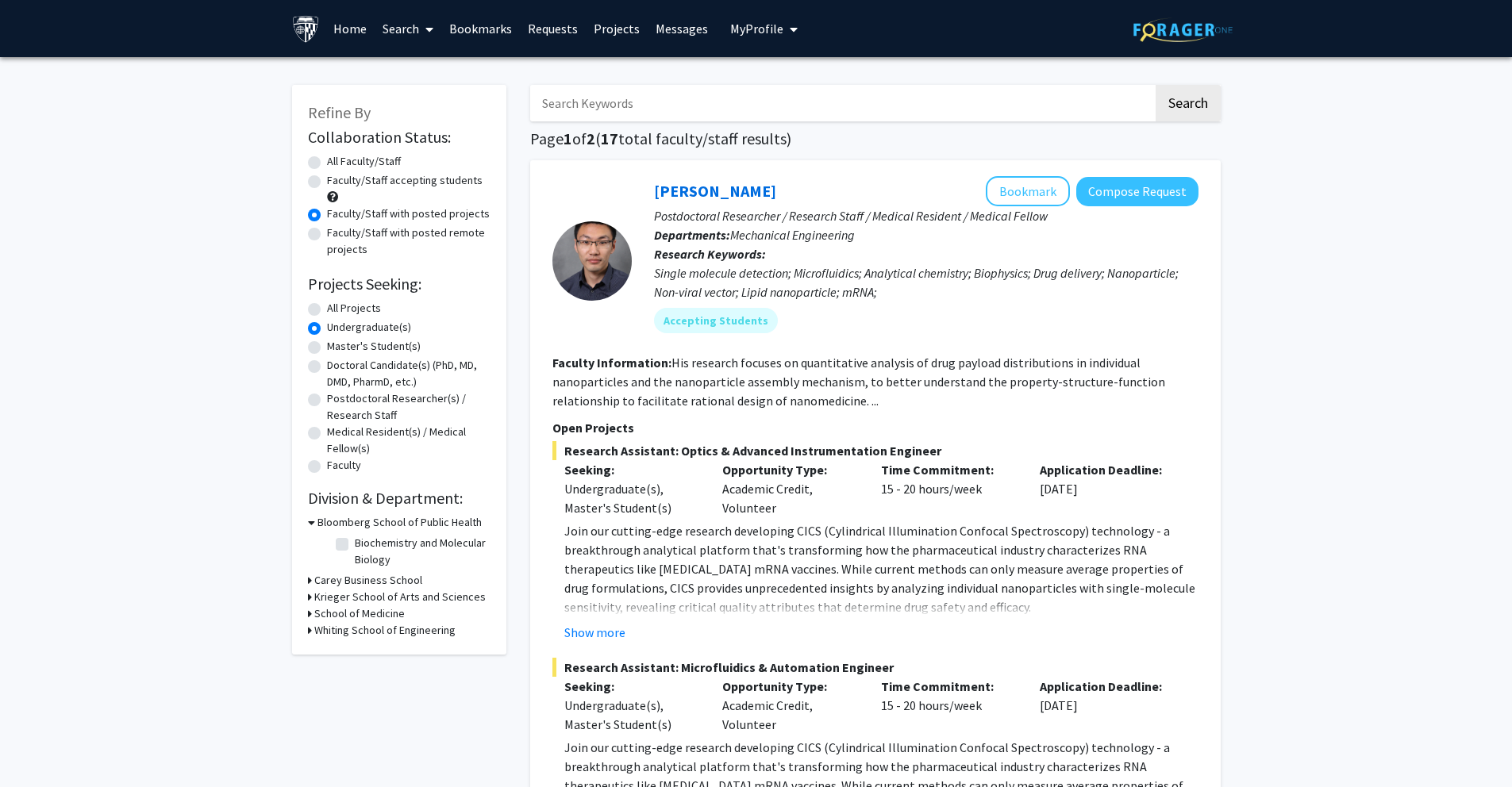
click at [355, 537] on label "Biochemistry and Molecular Biology" at bounding box center [421, 551] width 131 height 34
click at [355, 537] on input "Biochemistry and Molecular Biology" at bounding box center [360, 539] width 10 height 10
checkbox input "true"
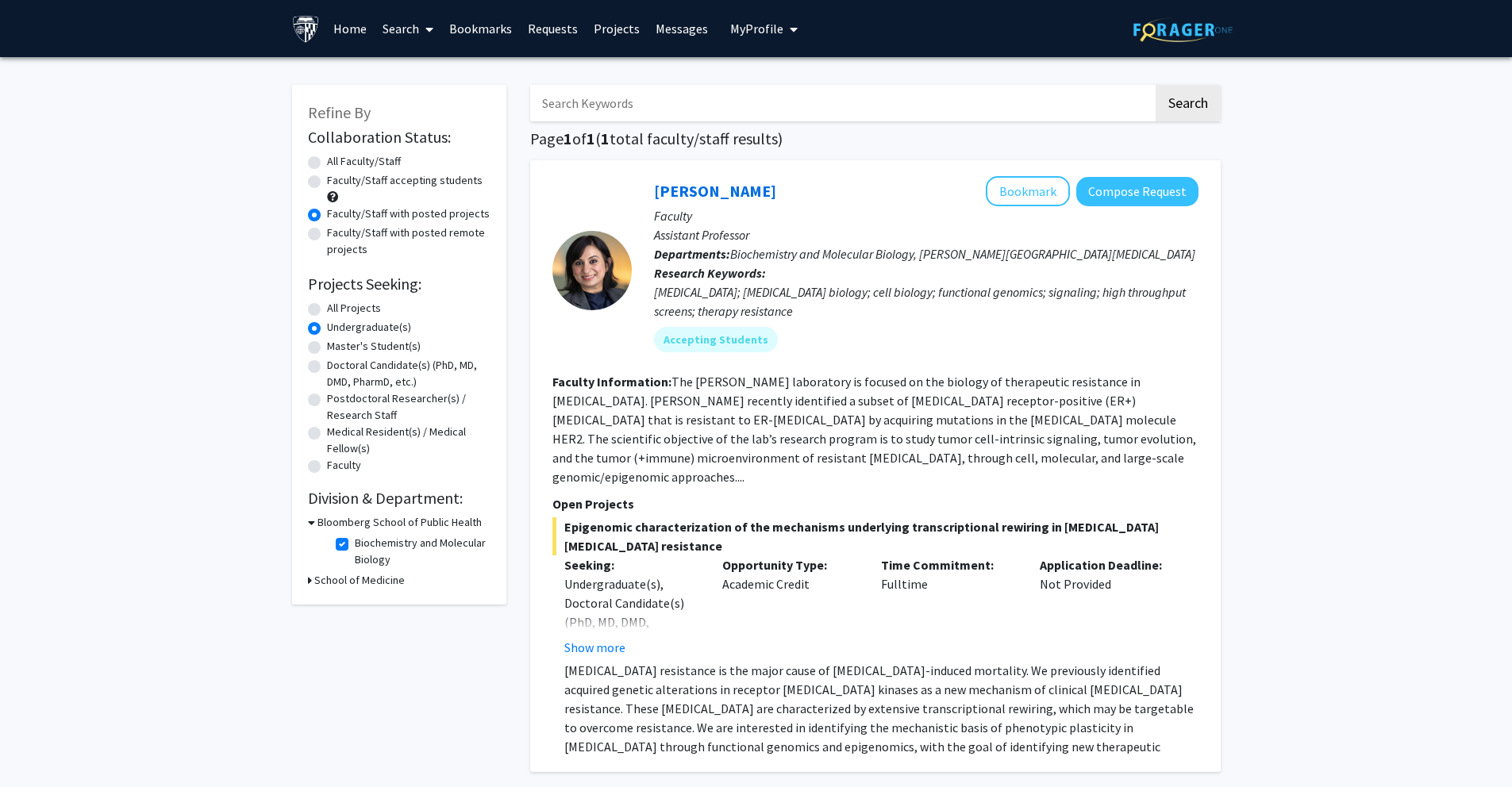
click at [327, 308] on label "All Projects" at bounding box center [353, 308] width 54 height 16
click at [327, 308] on input "All Projects" at bounding box center [331, 305] width 10 height 10
radio input "true"
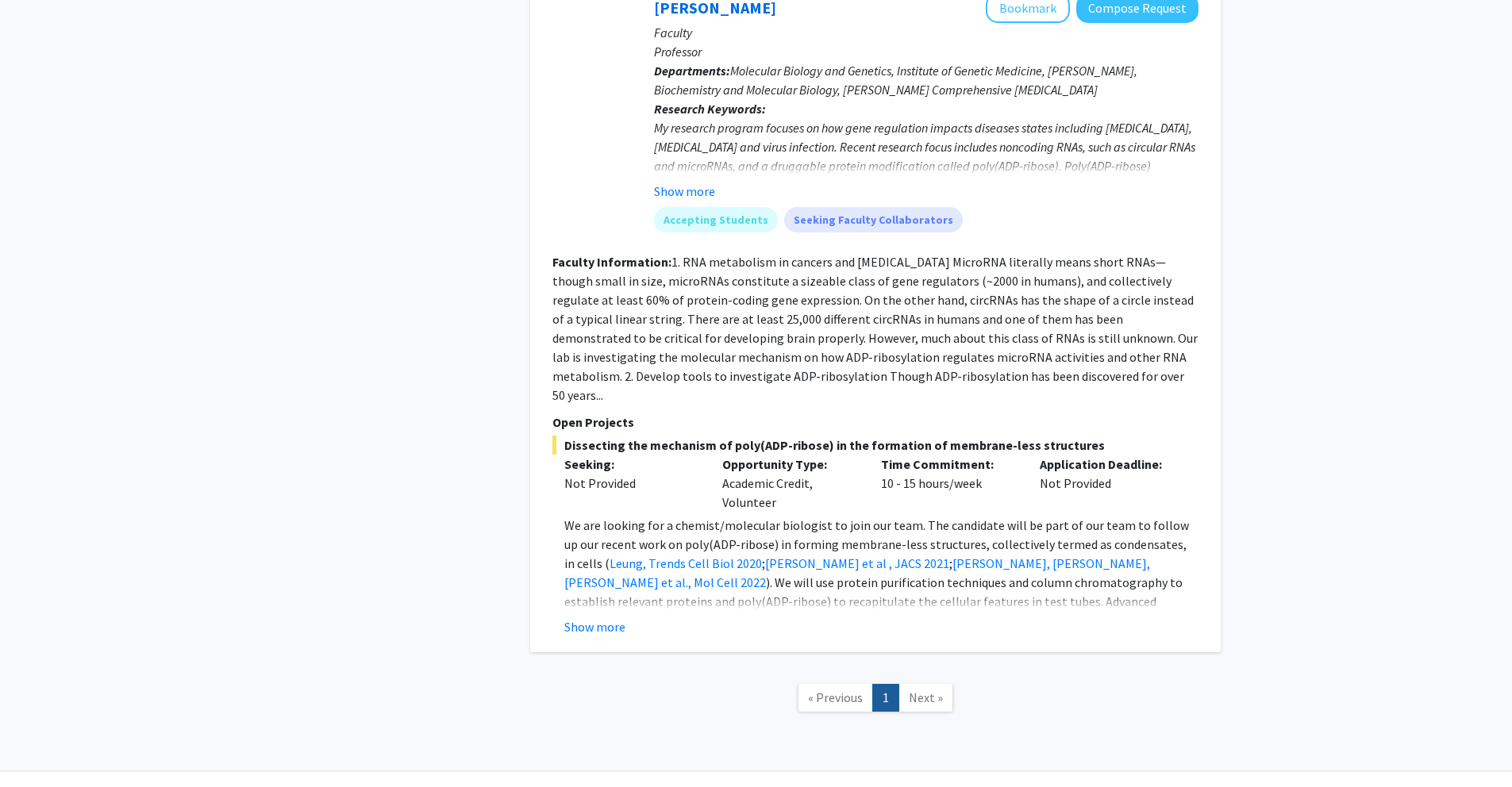
scroll to position [810, 0]
click at [911, 690] on span "Next »" at bounding box center [925, 698] width 34 height 16
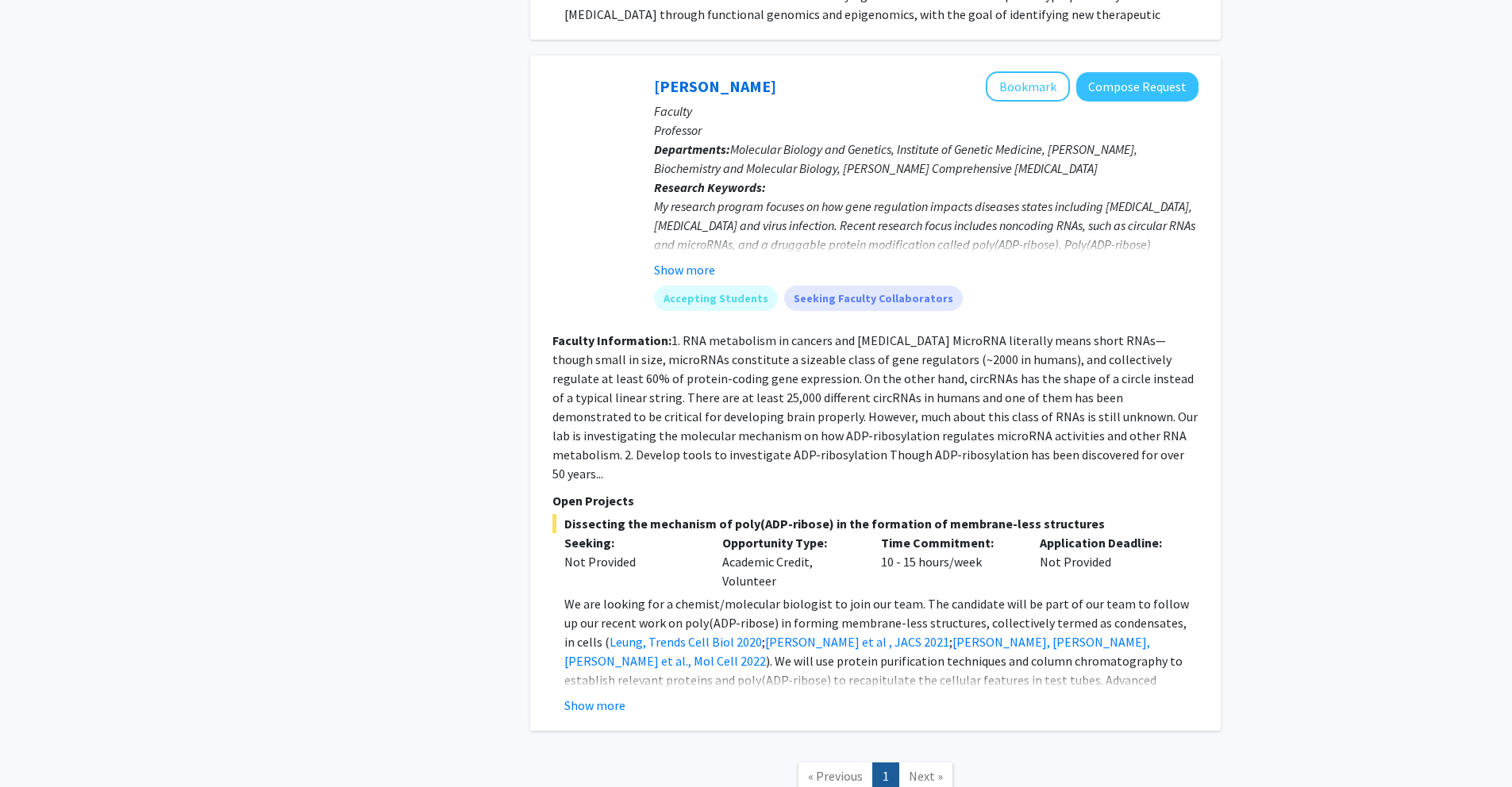
scroll to position [711, 0]
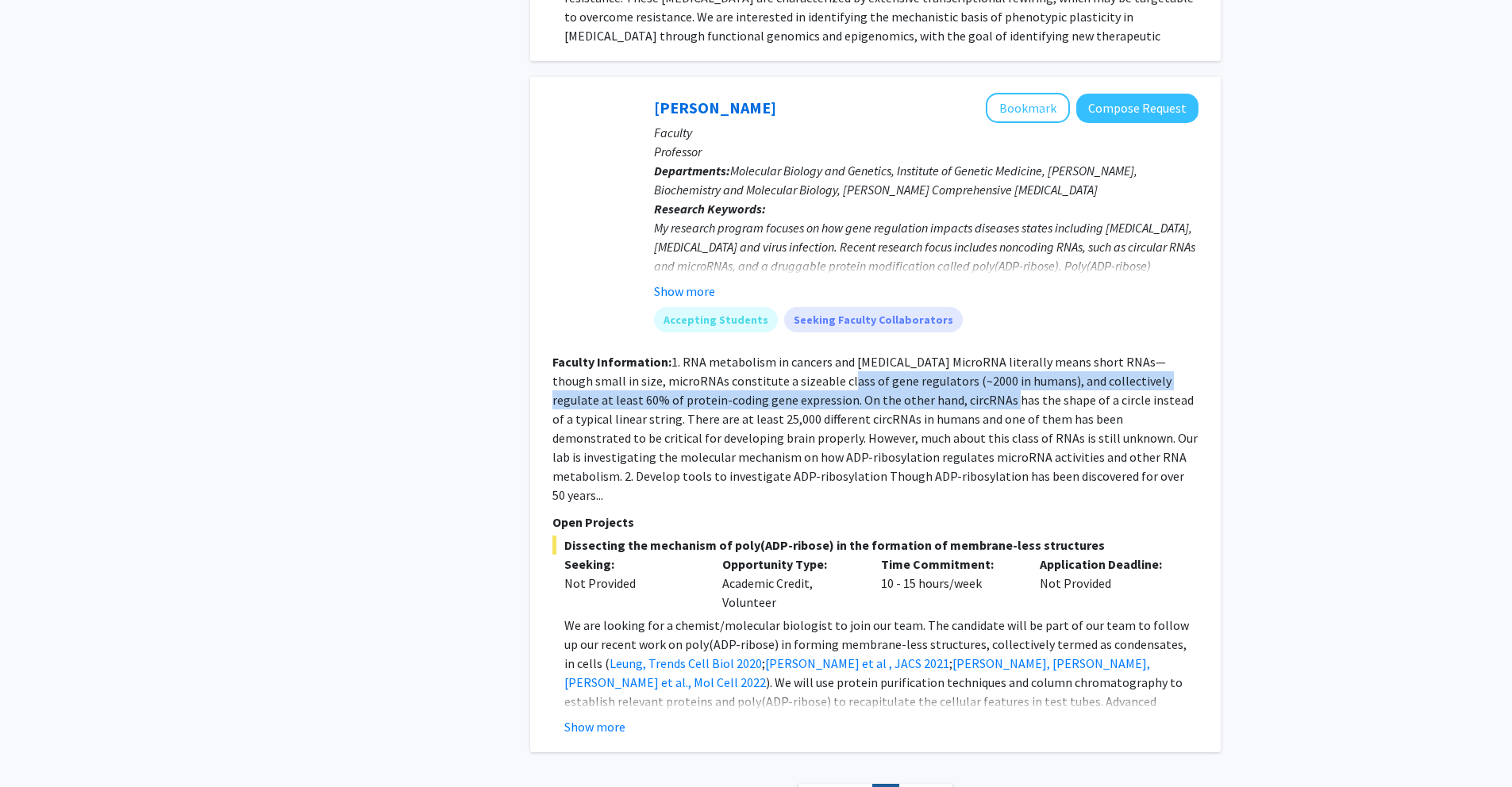
drag, startPoint x: 830, startPoint y: 369, endPoint x: 884, endPoint y: 376, distance: 54.5
click at [884, 376] on fg-read-more "1. RNA metabolism in cancers and [MEDICAL_DATA] MicroRNA literally means short …" at bounding box center [875, 429] width 645 height 150
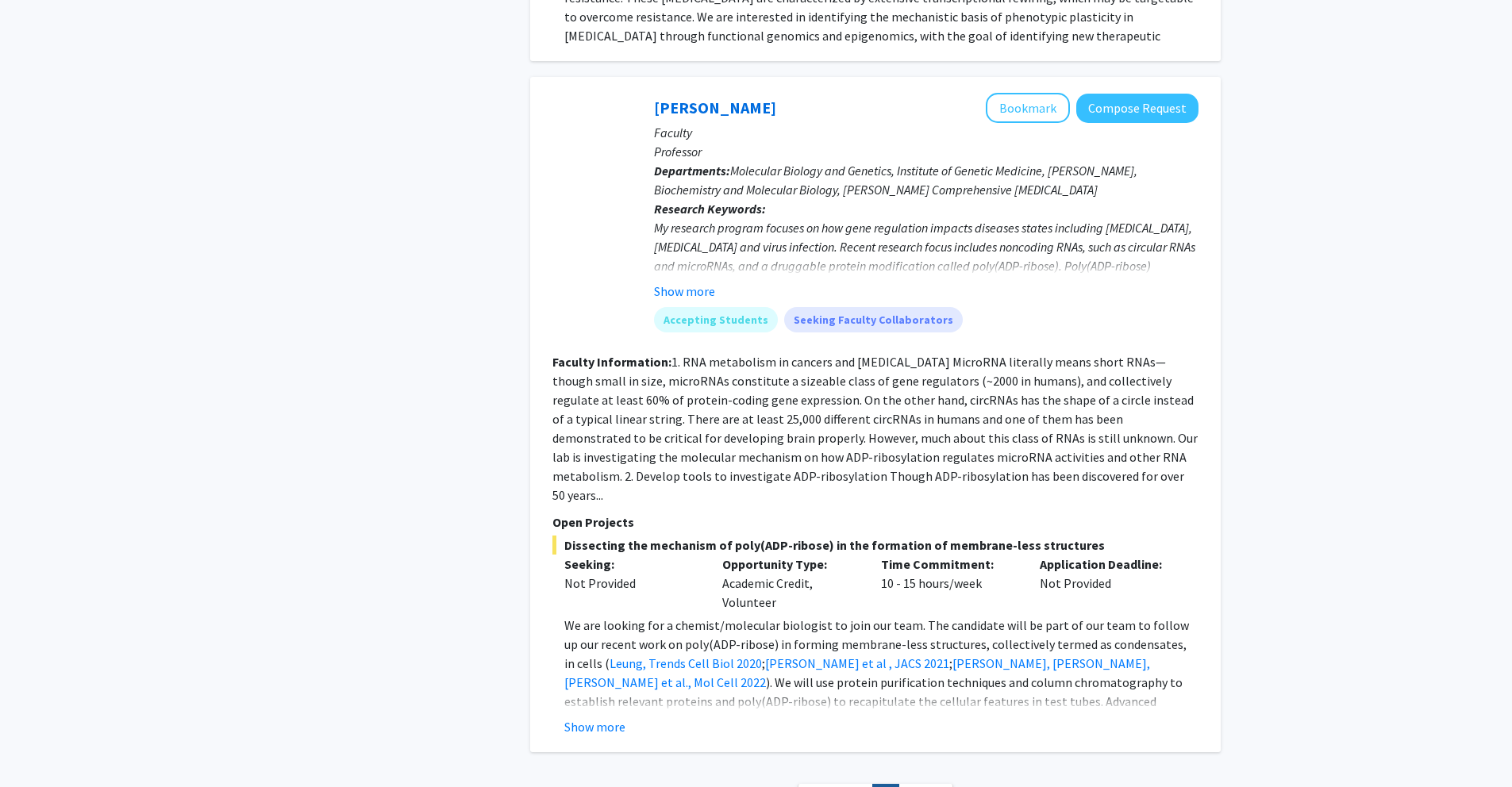
drag, startPoint x: 671, startPoint y: 340, endPoint x: 1064, endPoint y: 450, distance: 408.1
click at [1071, 461] on section "Faculty Information: 1. RNA metabolism in cancers and viral infection MicroRNA …" at bounding box center [876, 428] width 646 height 152
click at [1052, 436] on fg-read-more "1. RNA metabolism in cancers and [MEDICAL_DATA] MicroRNA literally means short …" at bounding box center [875, 429] width 645 height 150
drag, startPoint x: 671, startPoint y: 344, endPoint x: 1078, endPoint y: 461, distance: 423.5
click at [1078, 461] on section "Faculty Information: 1. RNA metabolism in cancers and viral infection MicroRNA …" at bounding box center [876, 428] width 646 height 152
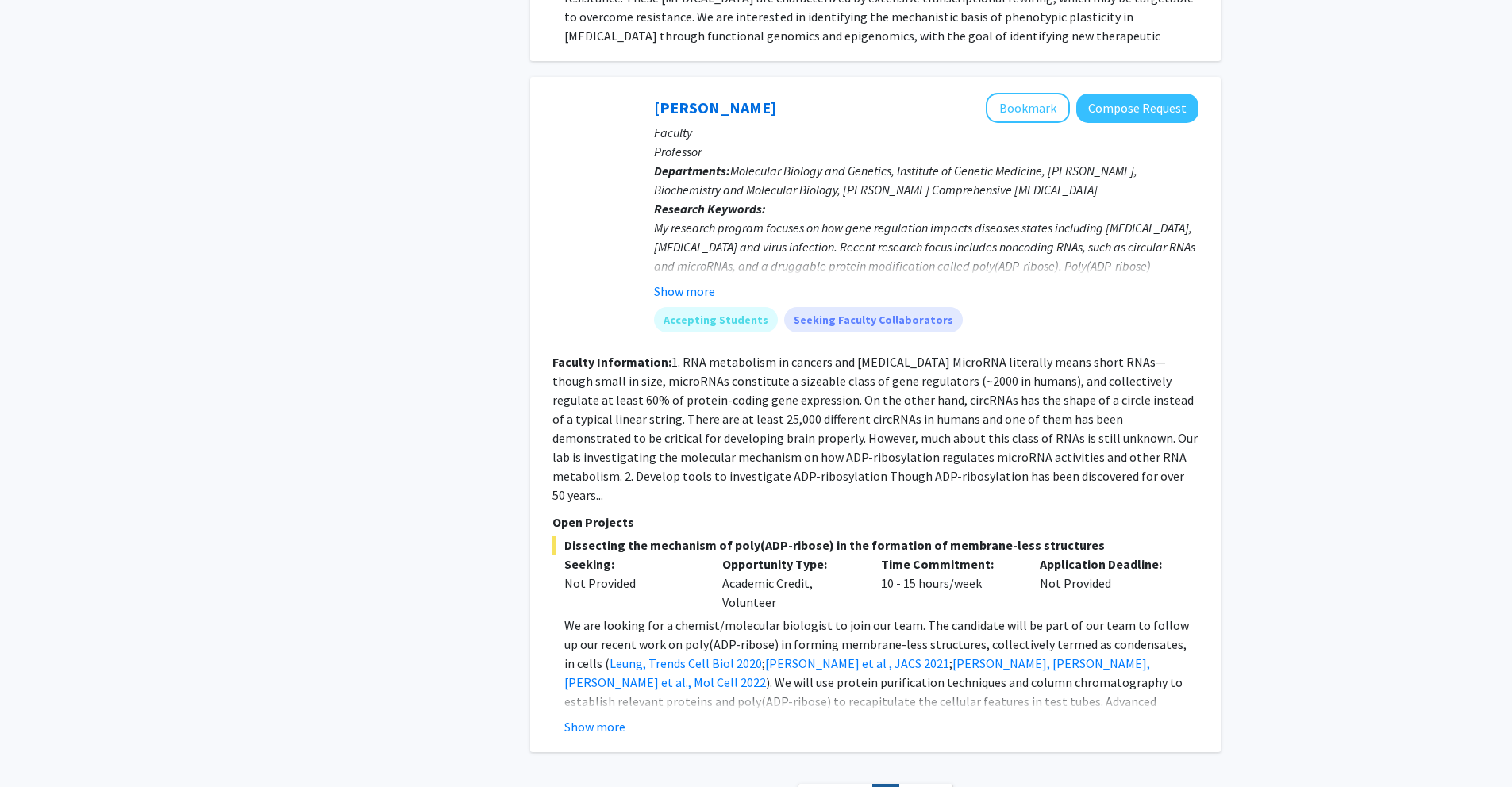
copy fg-read-more "1. RNA metabolism in cancers and viral infection MicroRNA literally means short…"
click at [832, 388] on fg-read-more "1. RNA metabolism in cancers and [MEDICAL_DATA] MicroRNA literally means short …" at bounding box center [875, 429] width 645 height 150
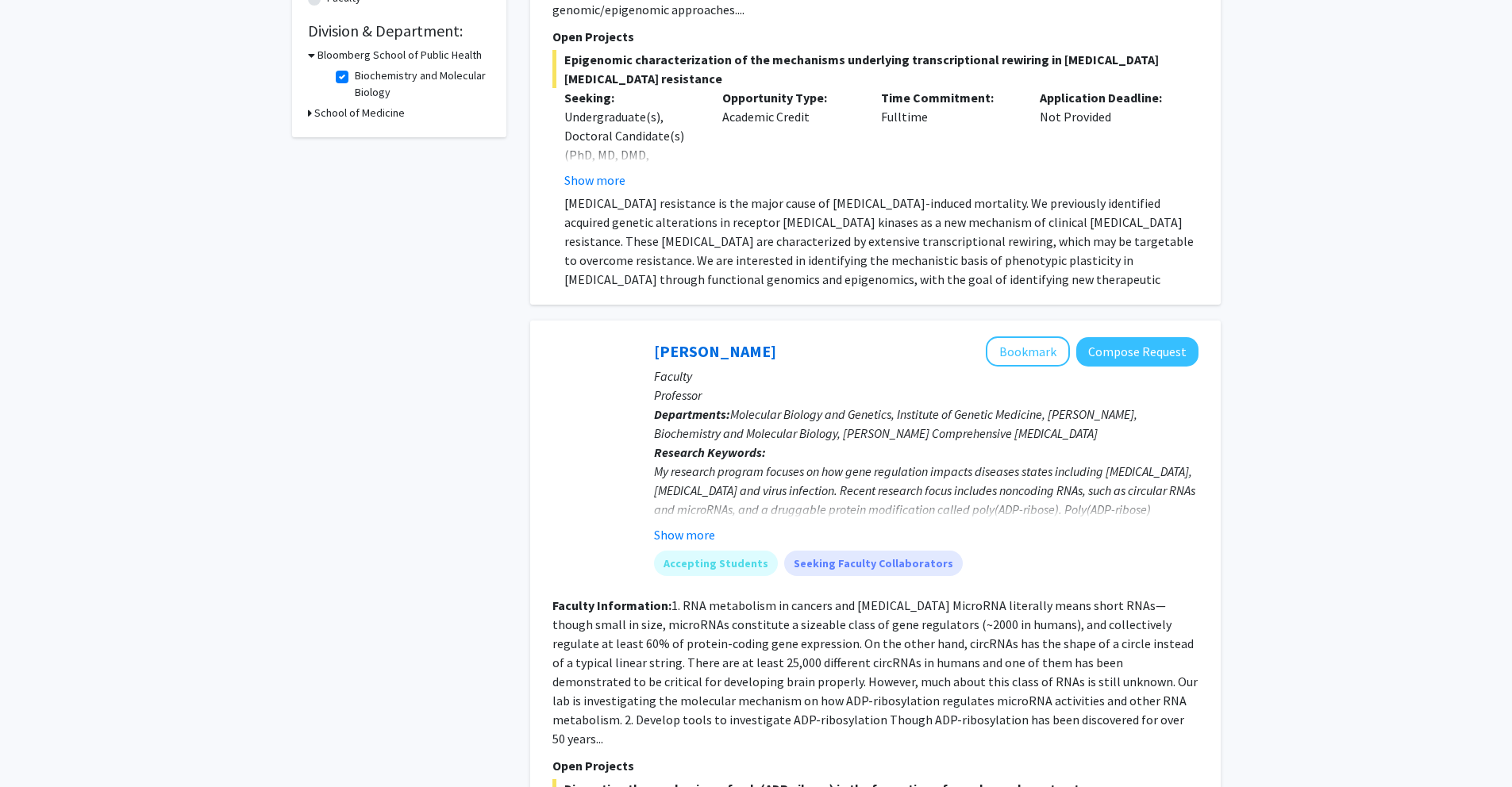
scroll to position [0, 0]
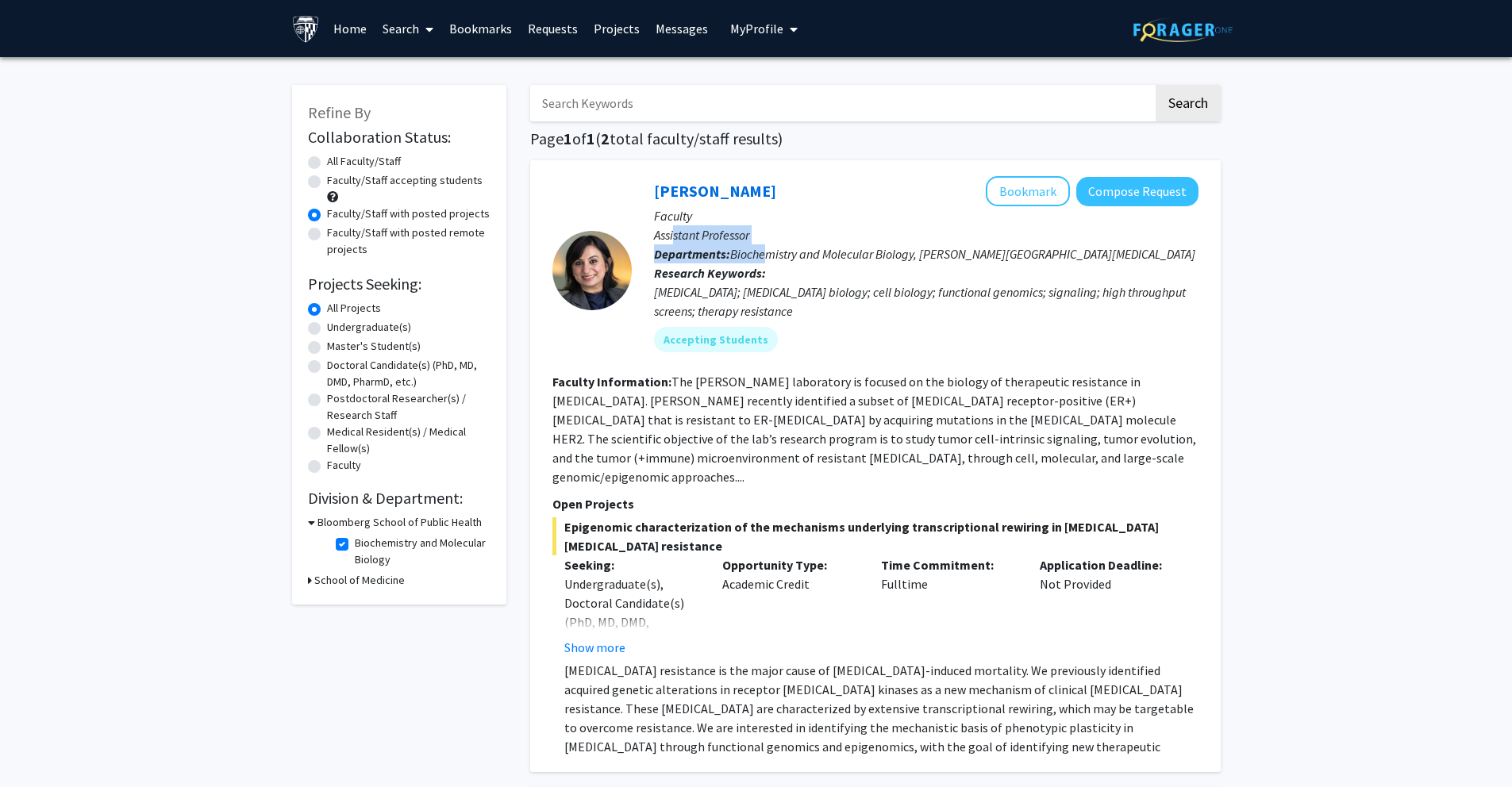
drag, startPoint x: 674, startPoint y: 237, endPoint x: 765, endPoint y: 254, distance: 92.6
click at [765, 254] on div "Utthara Nayar Bookmark Compose Request Faculty Assistant Professor Departments:…" at bounding box center [915, 270] width 567 height 188
click at [744, 241] on p "Assistant Professor" at bounding box center [926, 234] width 545 height 19
drag, startPoint x: 758, startPoint y: 233, endPoint x: 688, endPoint y: 243, distance: 70.7
click at [688, 243] on p "Assistant Professor" at bounding box center [926, 234] width 545 height 19
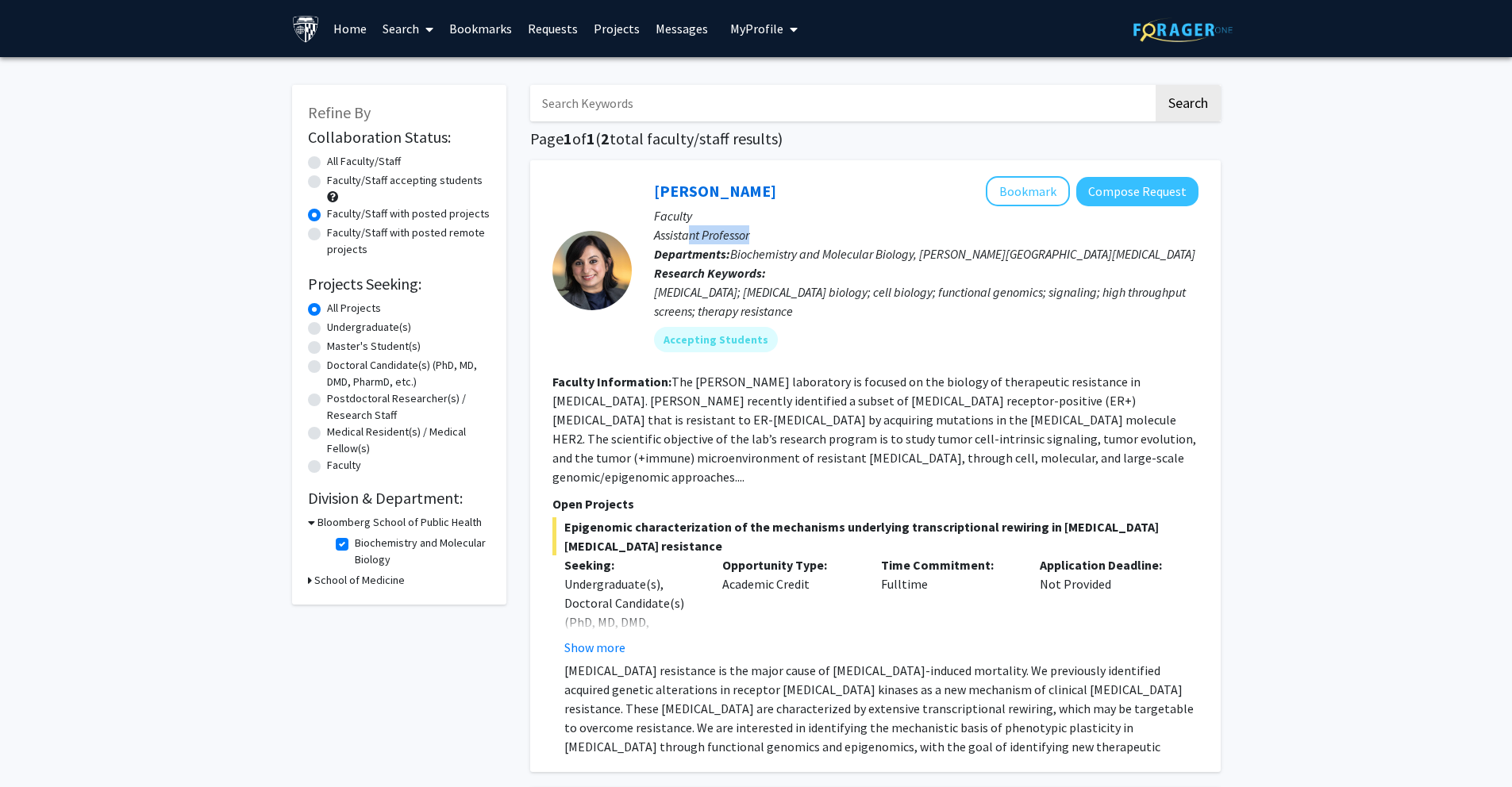
click at [688, 243] on p "Assistant Professor" at bounding box center [926, 234] width 545 height 19
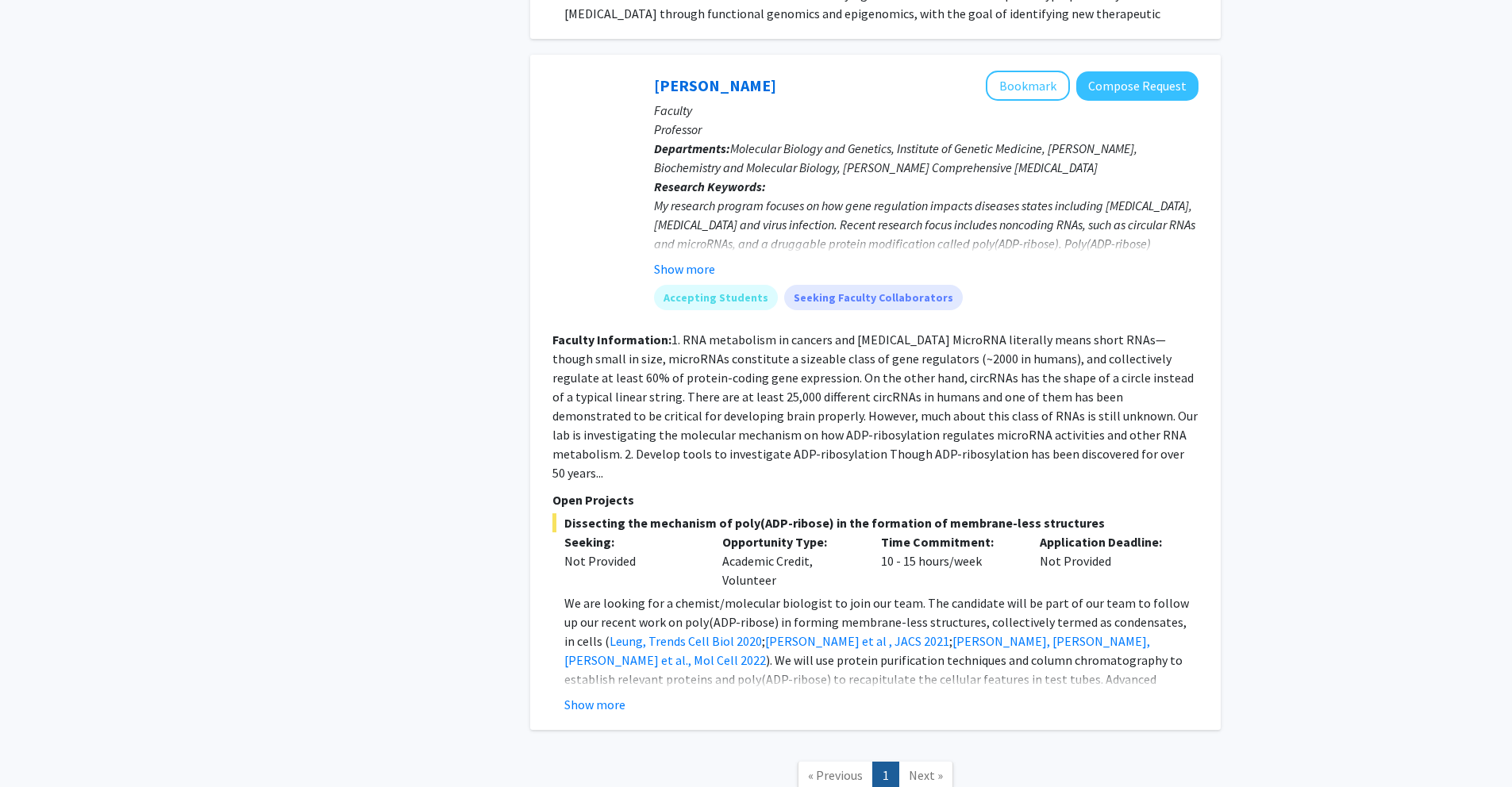
scroll to position [728, 0]
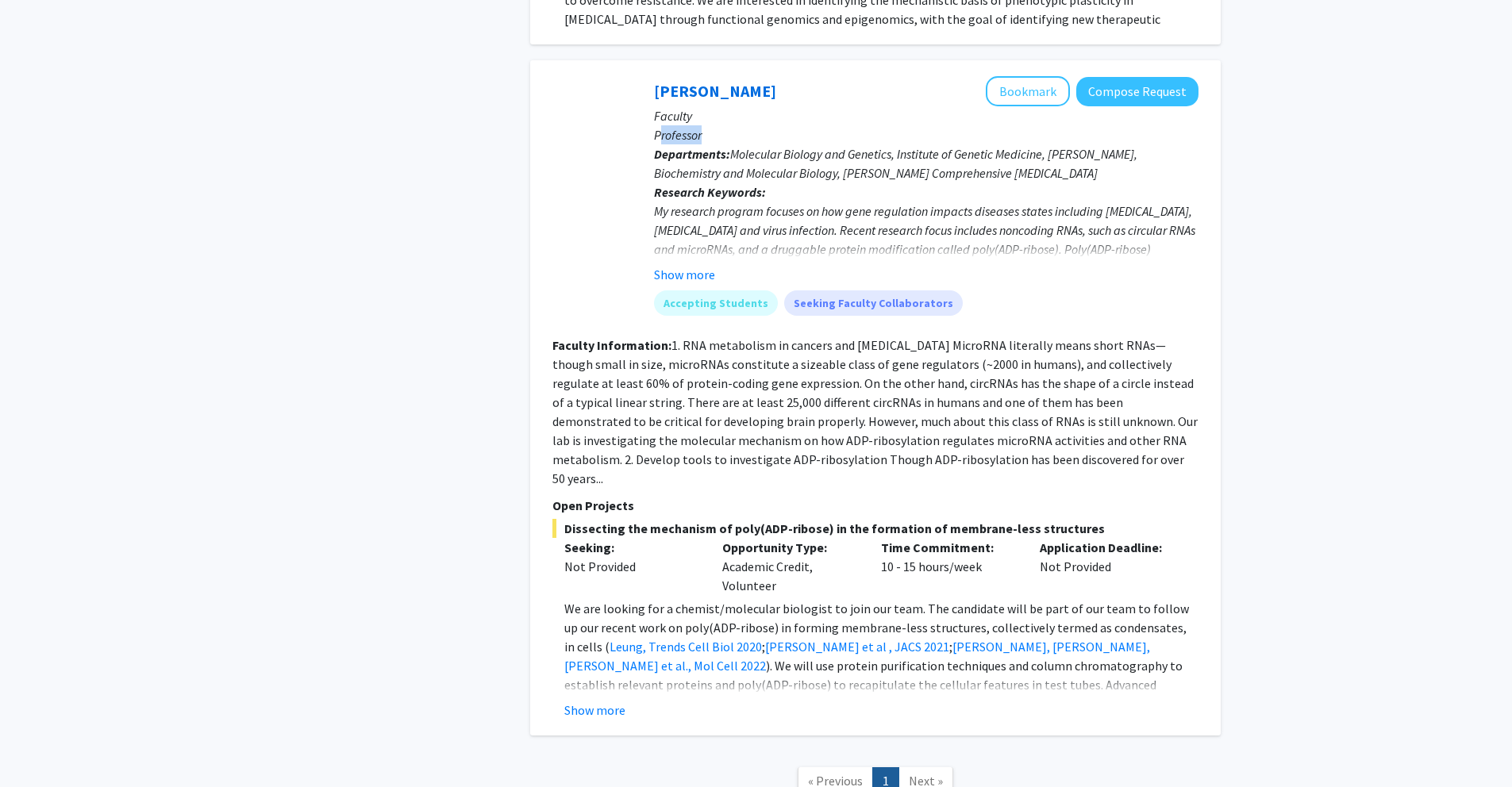
drag, startPoint x: 658, startPoint y: 113, endPoint x: 711, endPoint y: 113, distance: 53.0
click at [711, 125] on p "Professor" at bounding box center [926, 134] width 545 height 19
click at [699, 125] on p "Professor" at bounding box center [926, 134] width 545 height 19
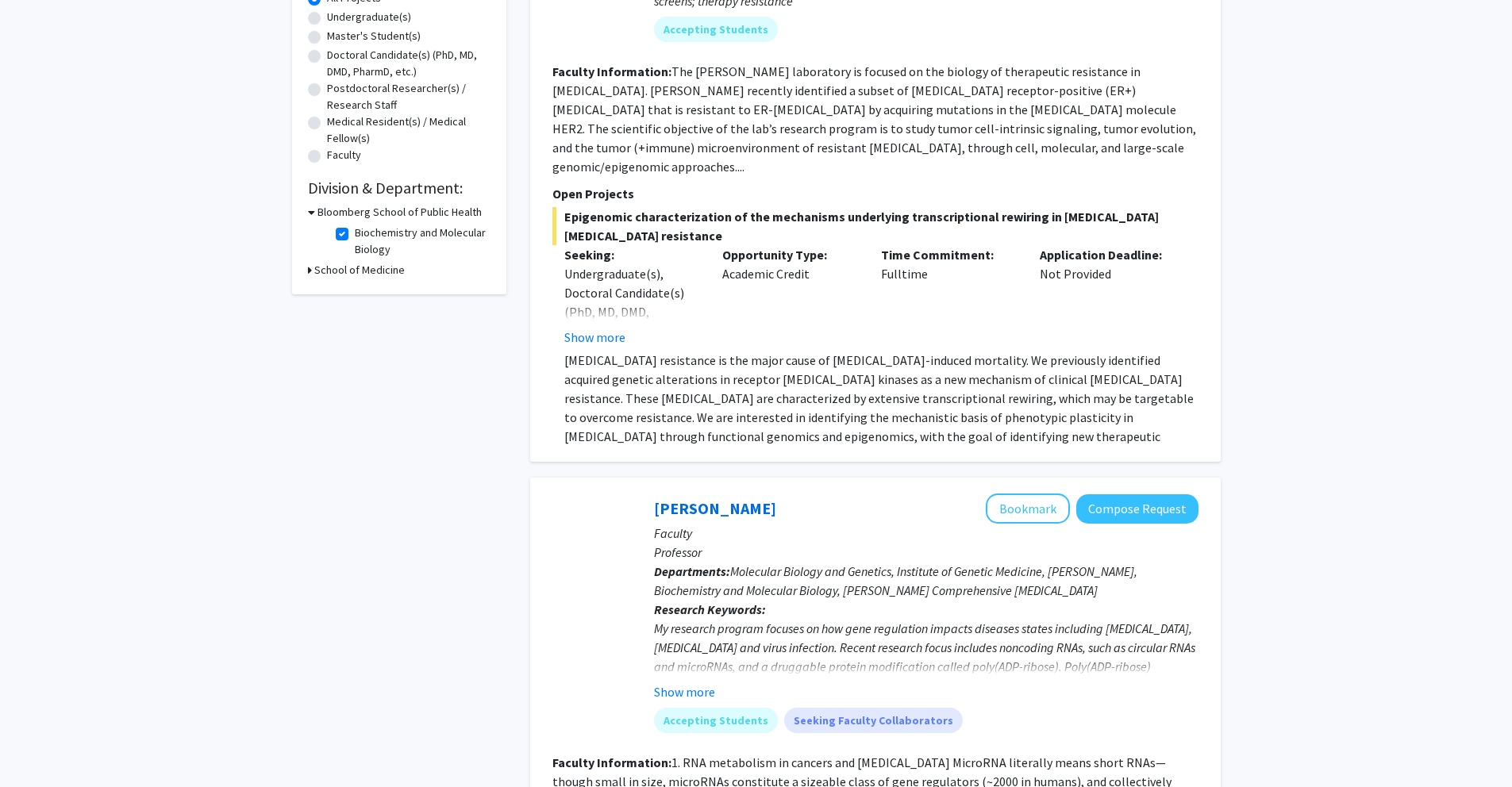
scroll to position [0, 0]
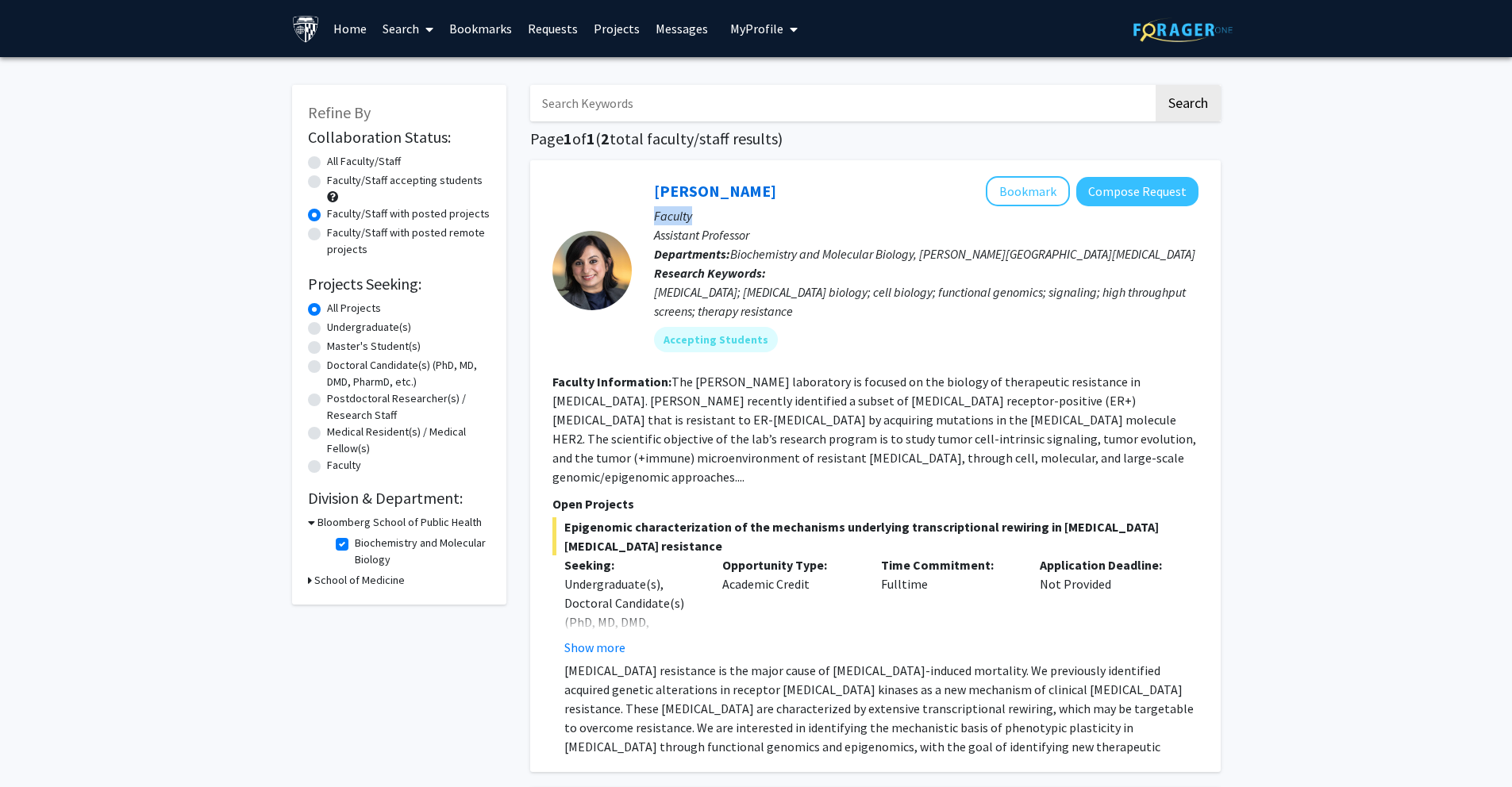
drag, startPoint x: 653, startPoint y: 217, endPoint x: 717, endPoint y: 222, distance: 64.2
click at [717, 222] on p "Faculty" at bounding box center [926, 215] width 545 height 19
click at [704, 233] on p "Assistant Professor" at bounding box center [926, 234] width 545 height 19
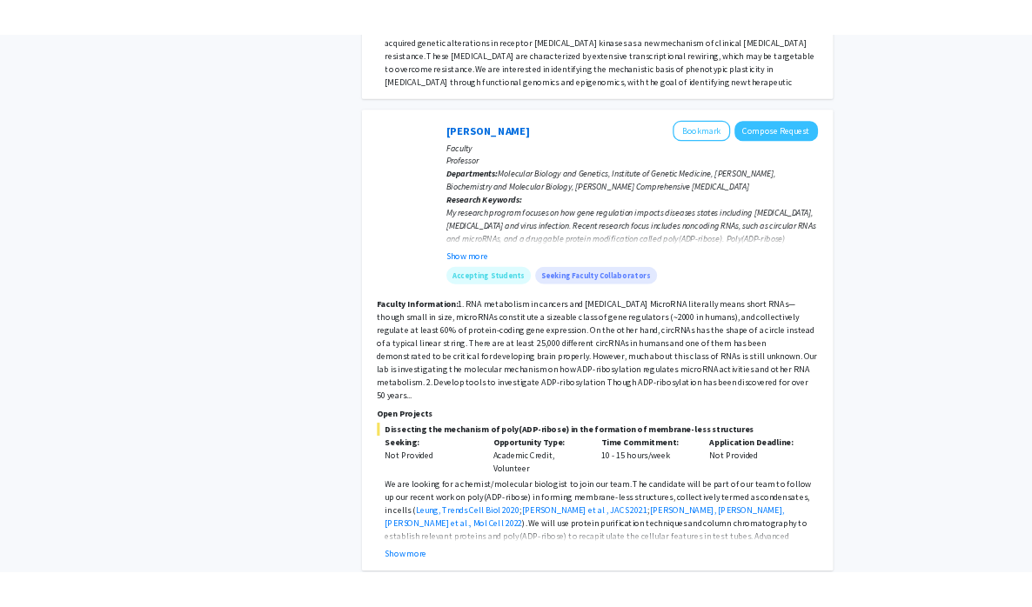
scroll to position [739, 0]
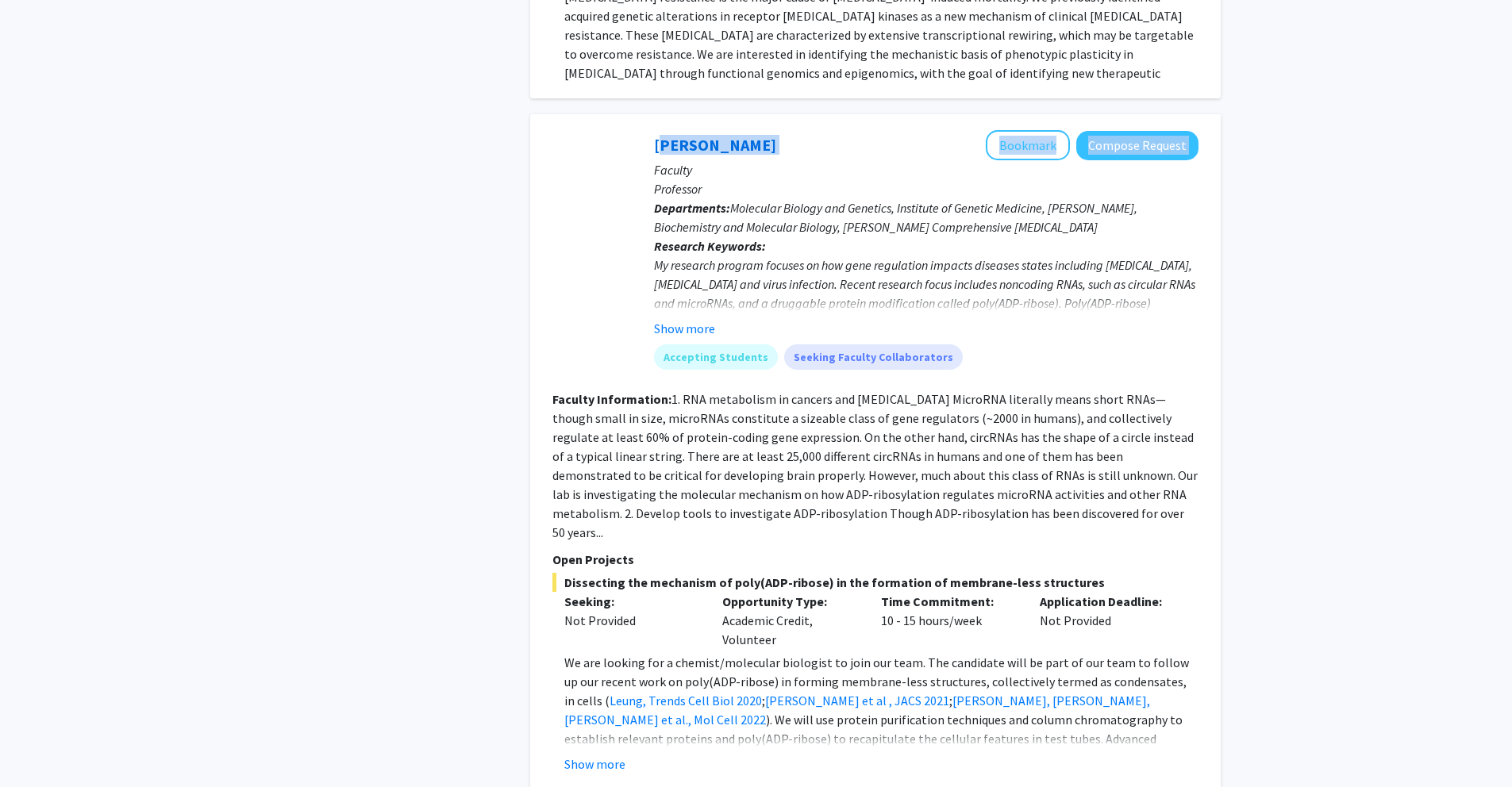
drag, startPoint x: 783, startPoint y: 124, endPoint x: 648, endPoint y: 126, distance: 135.0
click at [648, 130] on div "Anthony K. L. Leung Bookmark Compose Request Faculty Professor Departments: Mol…" at bounding box center [915, 256] width 567 height 252
copy div "Anthony K. L. Leung Bookmark Compose Request"
